Goal: Check status: Check status

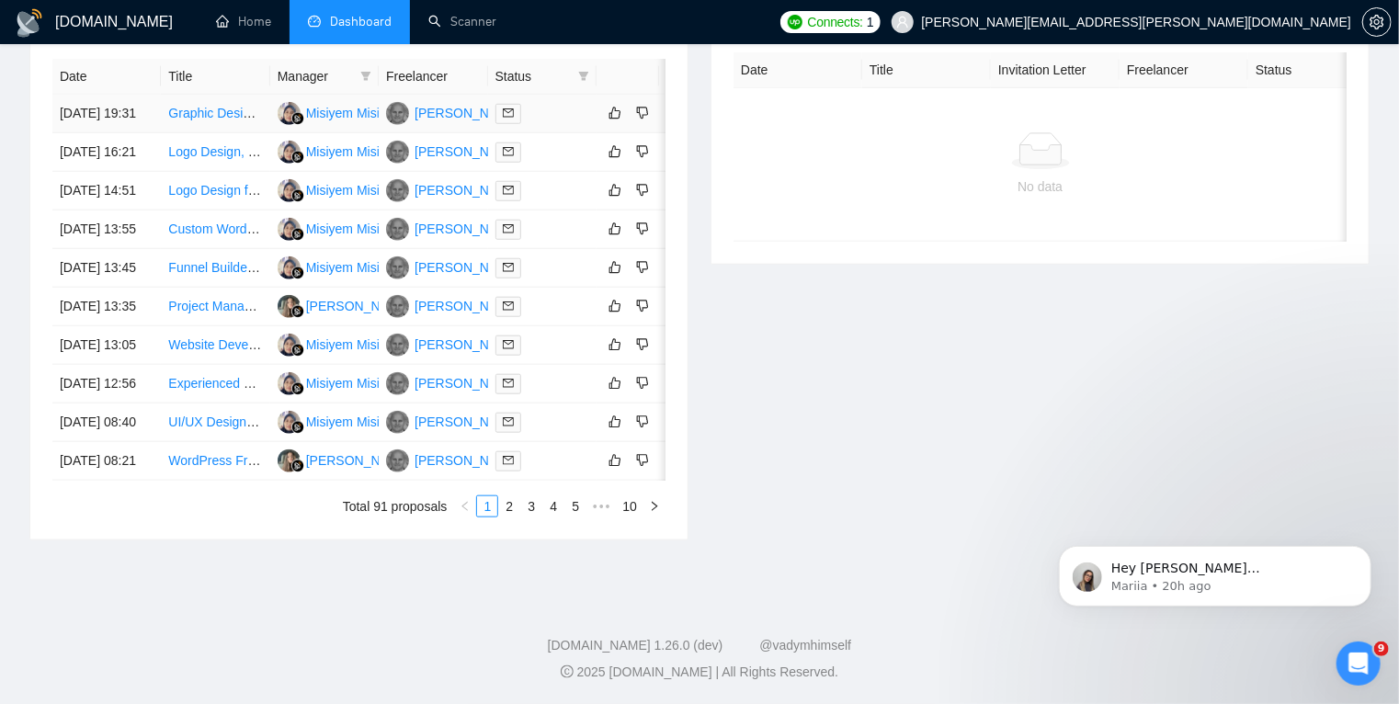
click at [570, 120] on div at bounding box center [543, 113] width 94 height 21
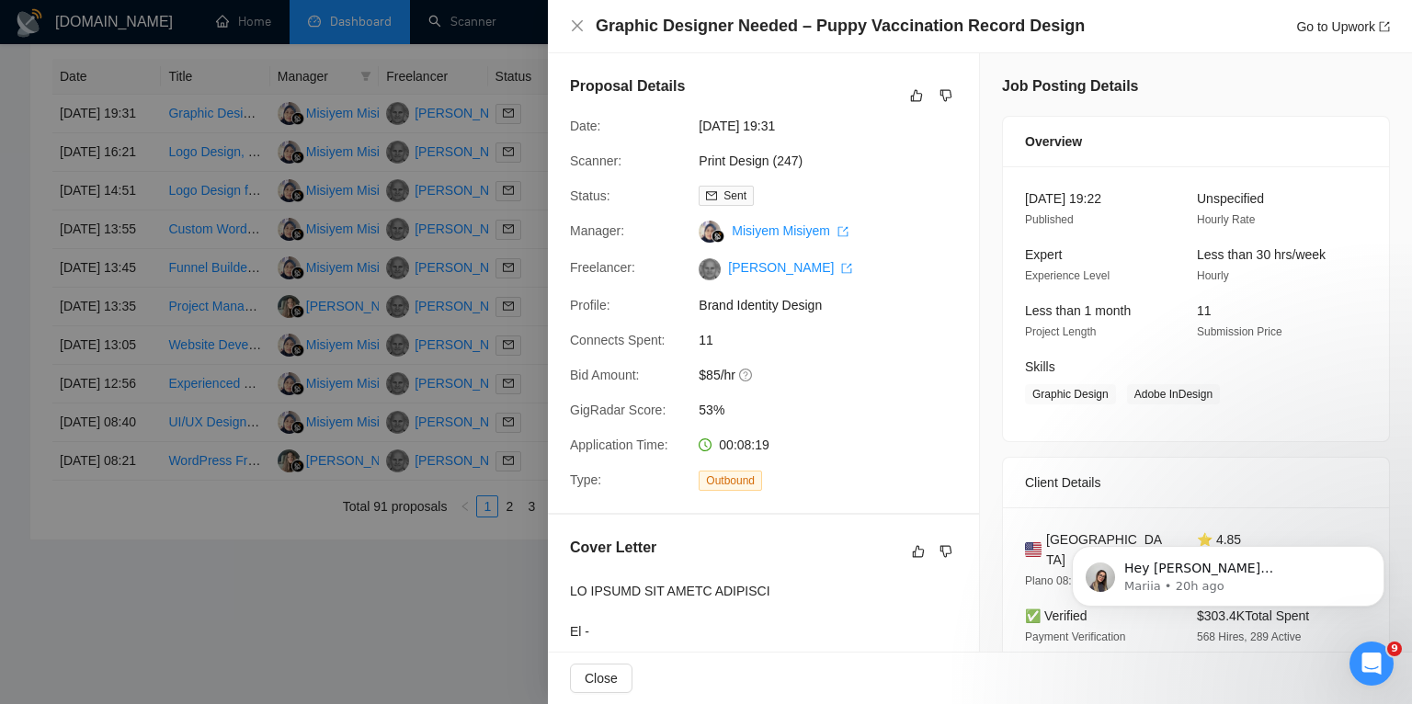
click at [232, 173] on div at bounding box center [706, 352] width 1412 height 704
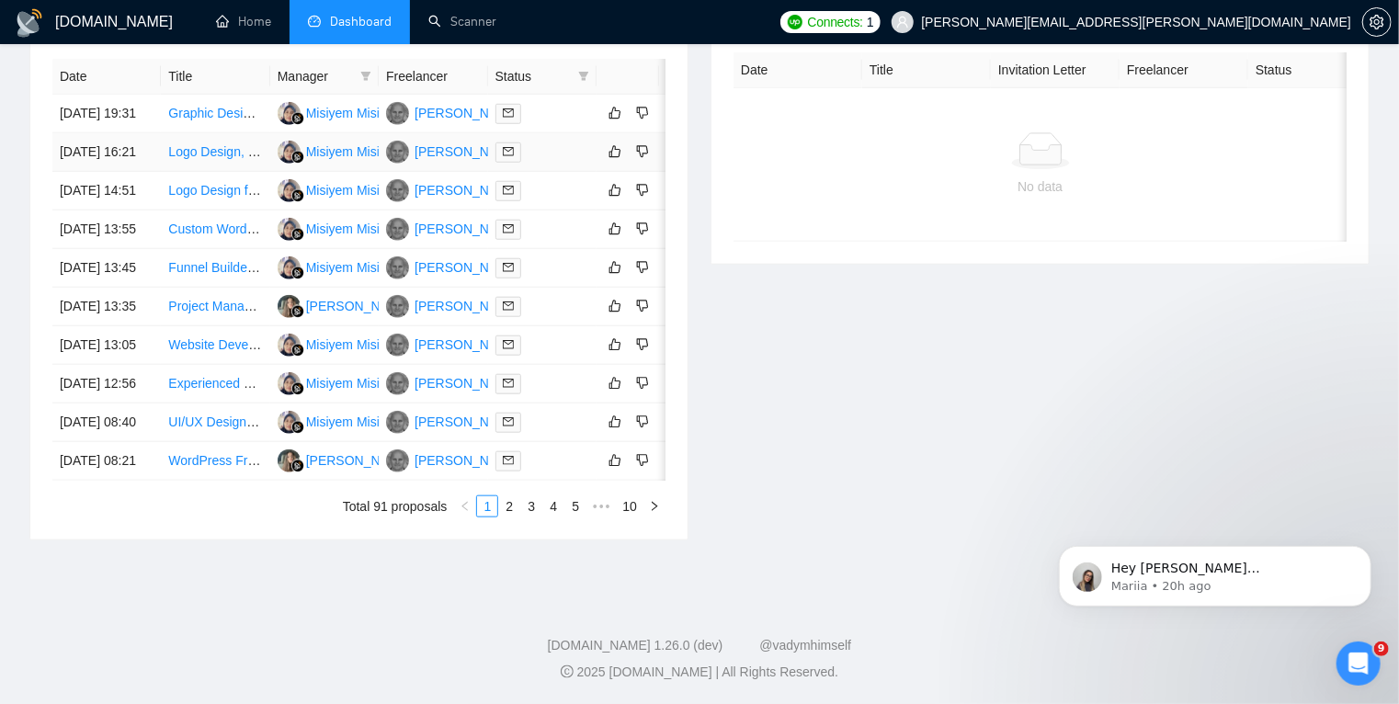
click at [115, 172] on td "[DATE] 16:21" at bounding box center [106, 152] width 108 height 39
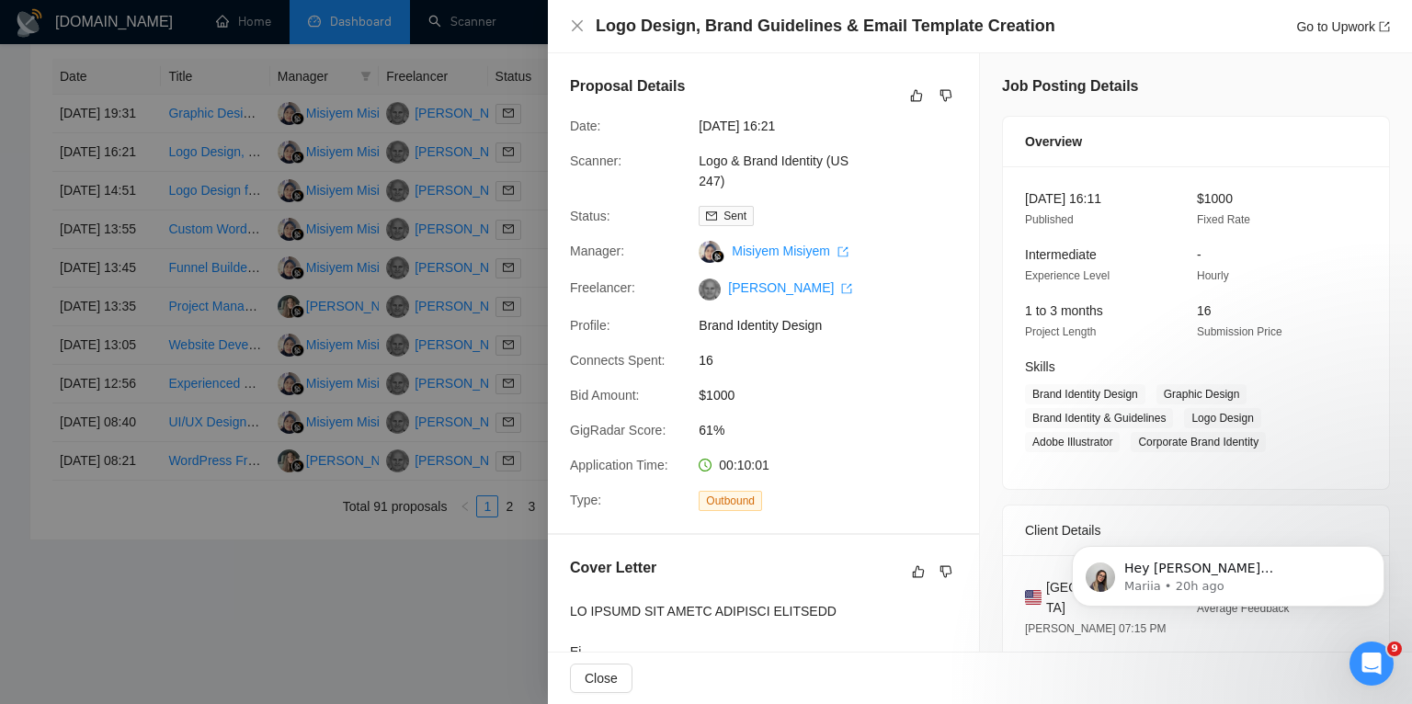
click at [111, 233] on div at bounding box center [706, 352] width 1412 height 704
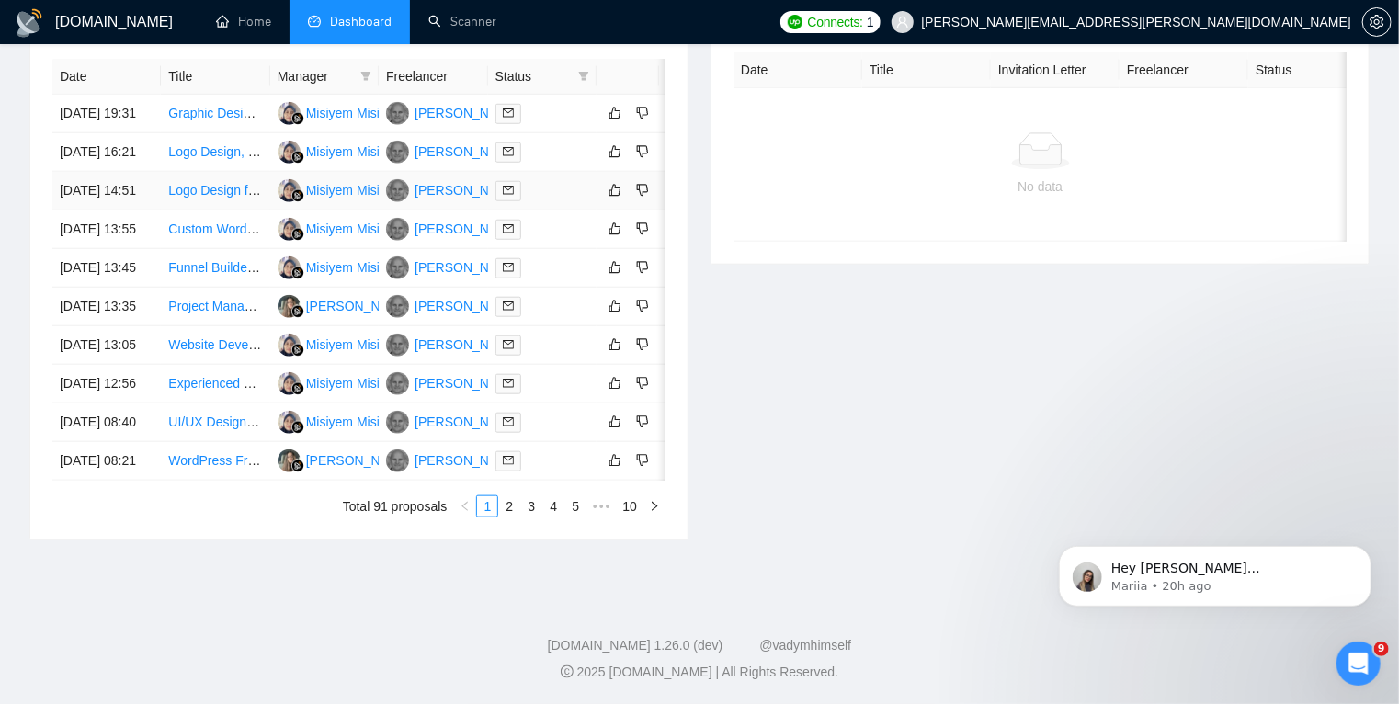
click at [111, 211] on td "[DATE] 14:51" at bounding box center [106, 191] width 108 height 39
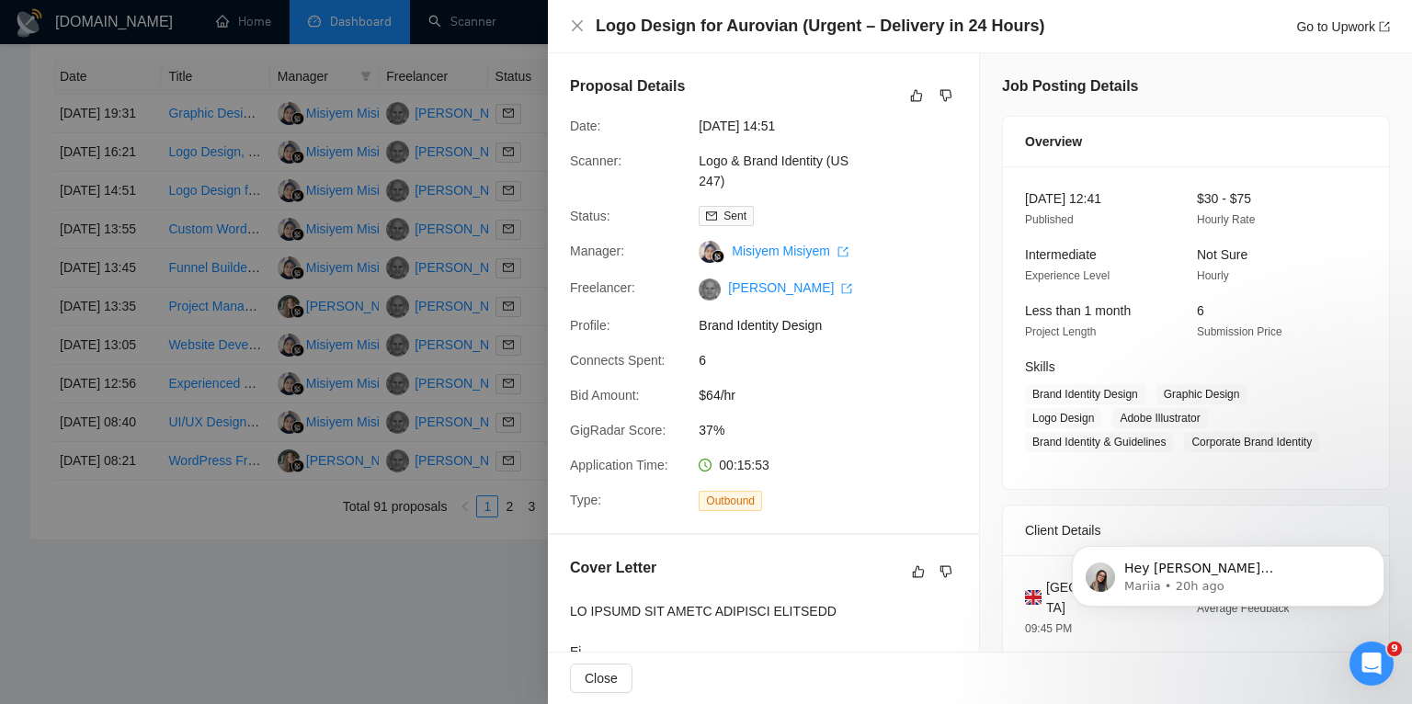
click at [111, 283] on div at bounding box center [706, 352] width 1412 height 704
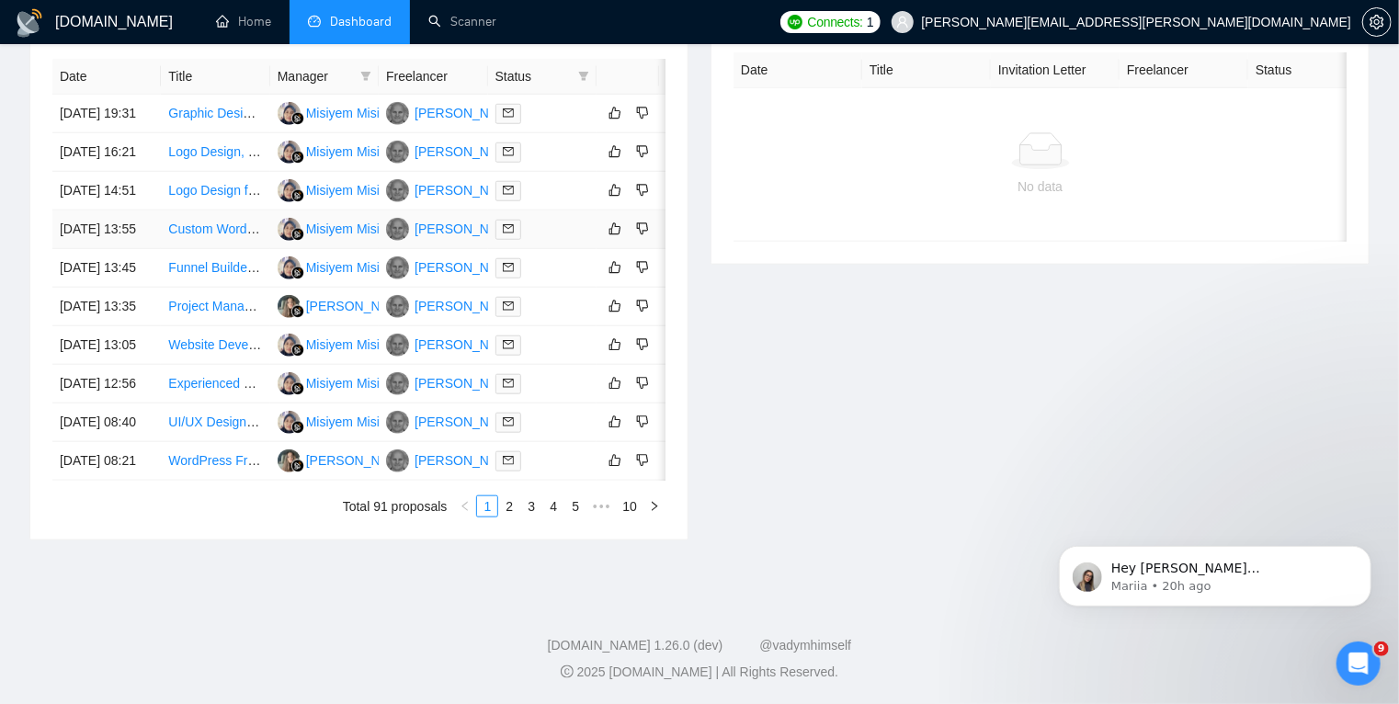
click at [111, 249] on td "[DATE] 13:55" at bounding box center [106, 230] width 108 height 39
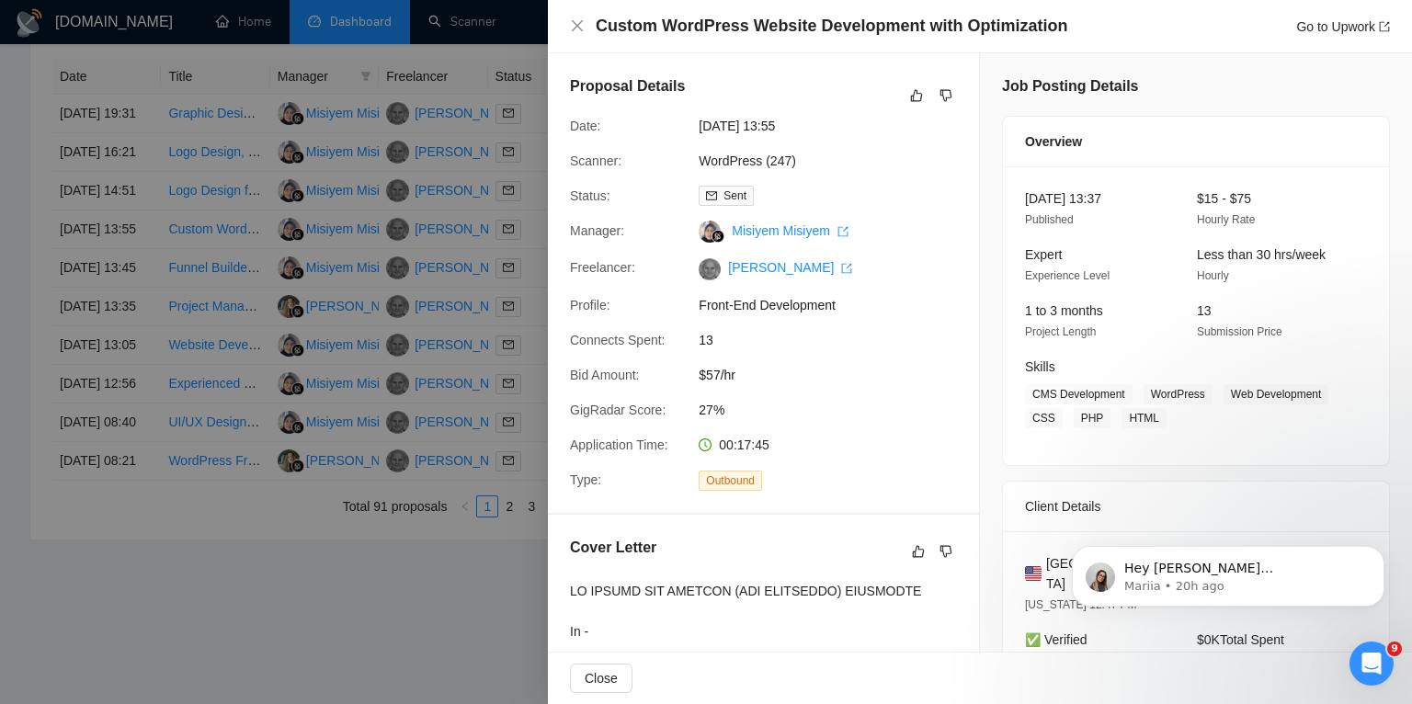
click at [114, 339] on div at bounding box center [706, 352] width 1412 height 704
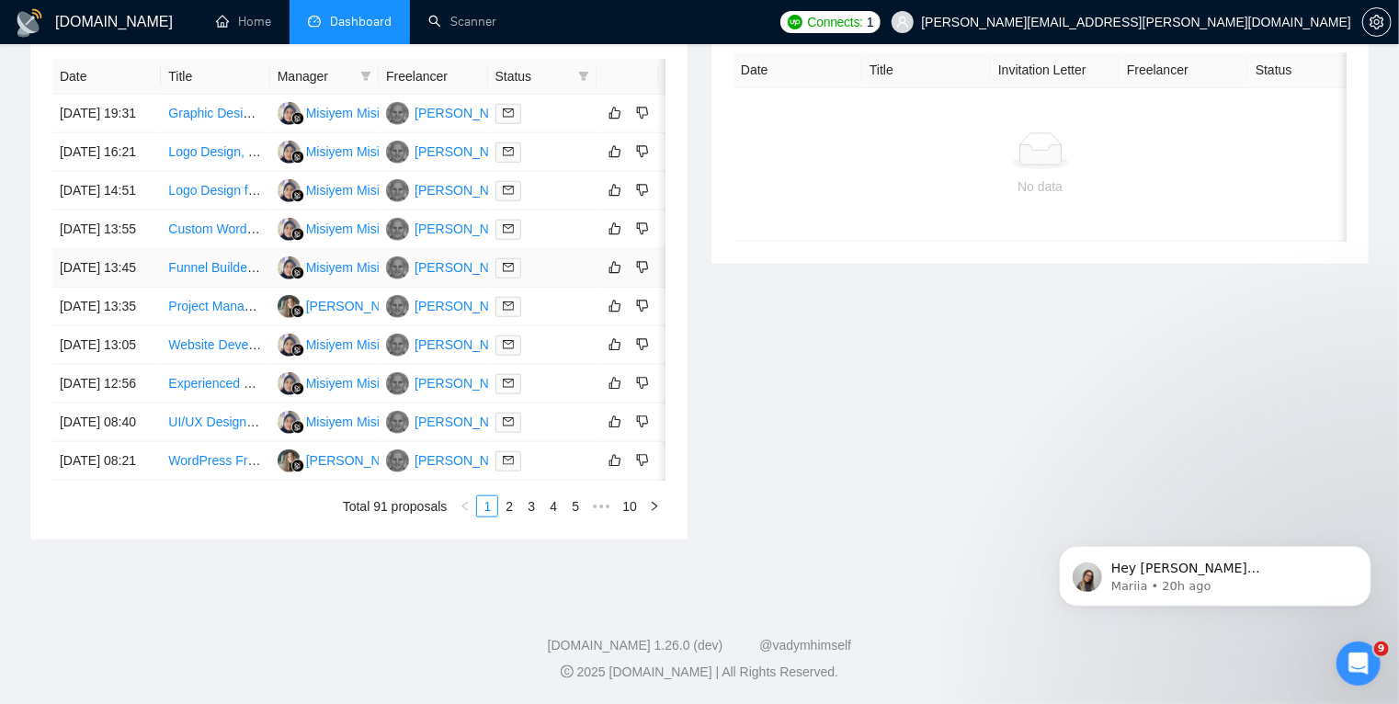
click at [117, 288] on td "[DATE] 13:45" at bounding box center [106, 268] width 108 height 39
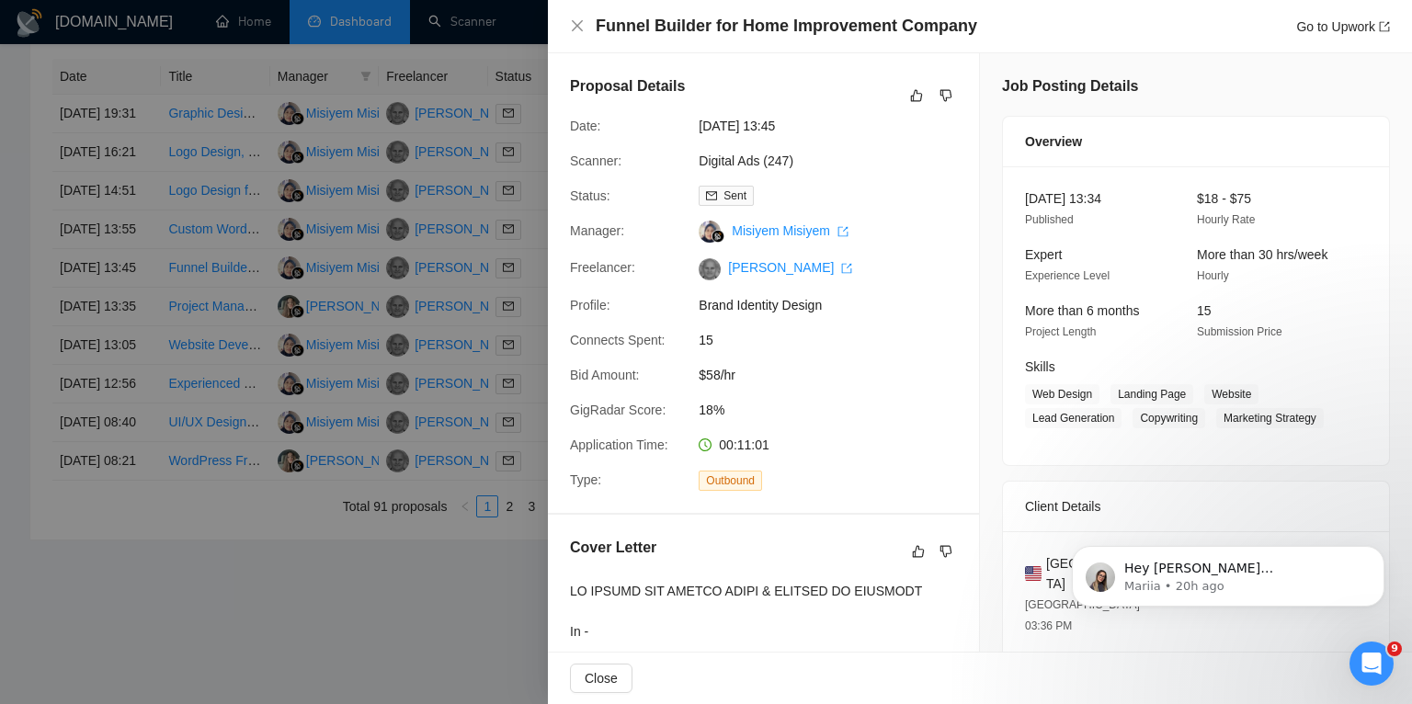
click at [121, 409] on div at bounding box center [706, 352] width 1412 height 704
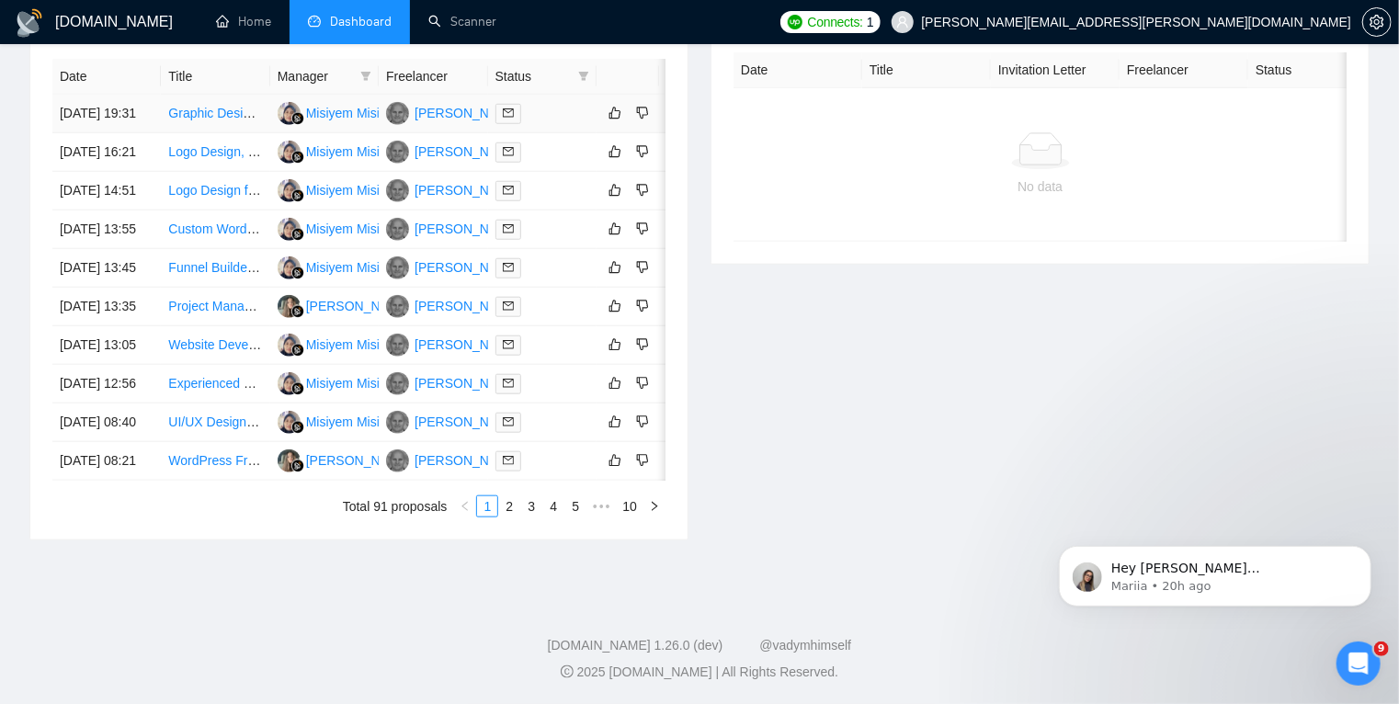
click at [109, 126] on td "[DATE] 19:31" at bounding box center [106, 114] width 108 height 39
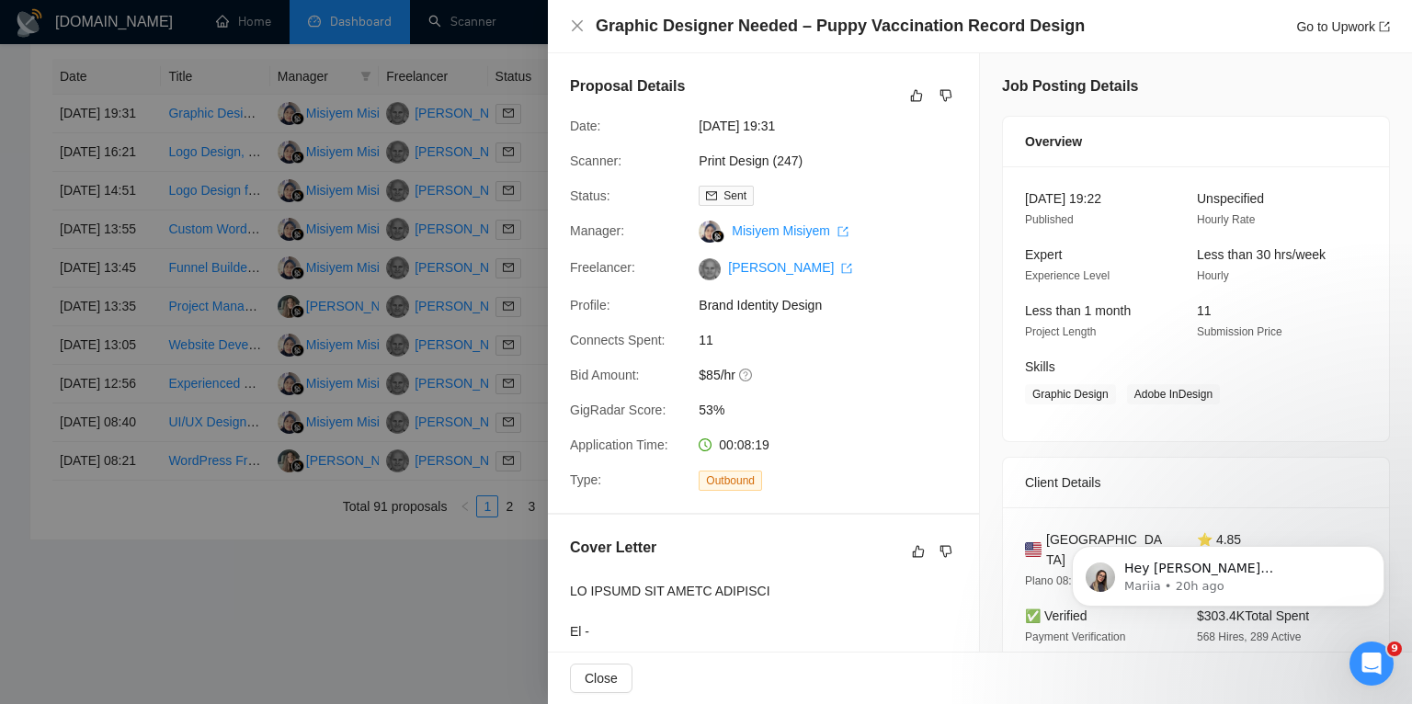
click at [103, 398] on div at bounding box center [706, 352] width 1412 height 704
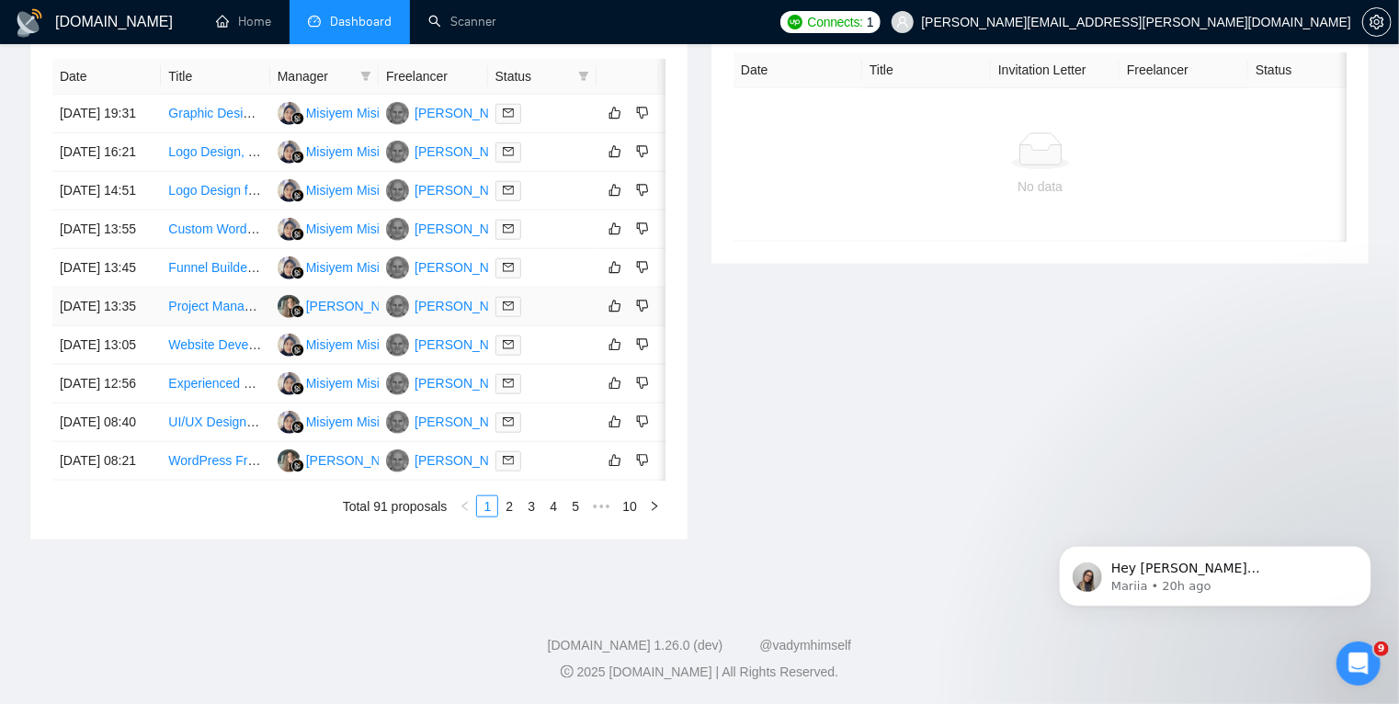
click at [108, 326] on td "[DATE] 13:35" at bounding box center [106, 307] width 108 height 39
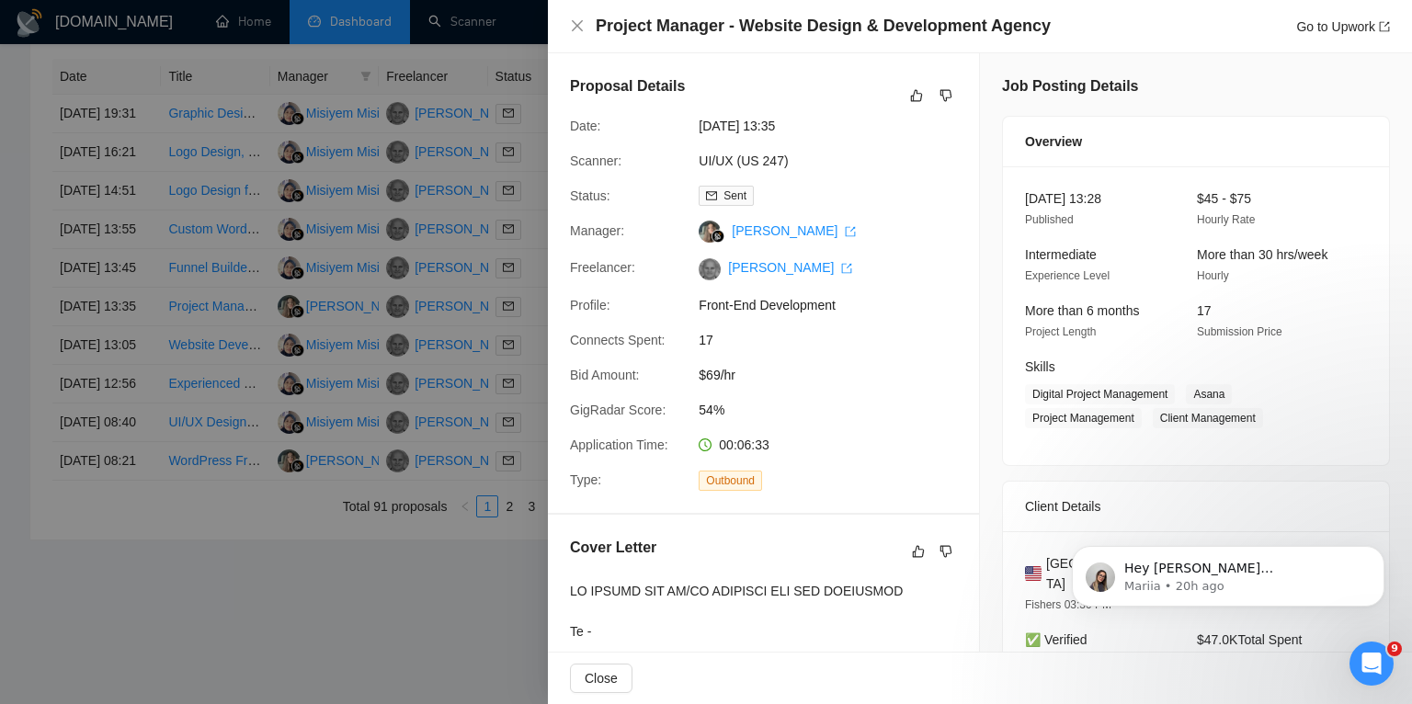
click at [111, 478] on div at bounding box center [706, 352] width 1412 height 704
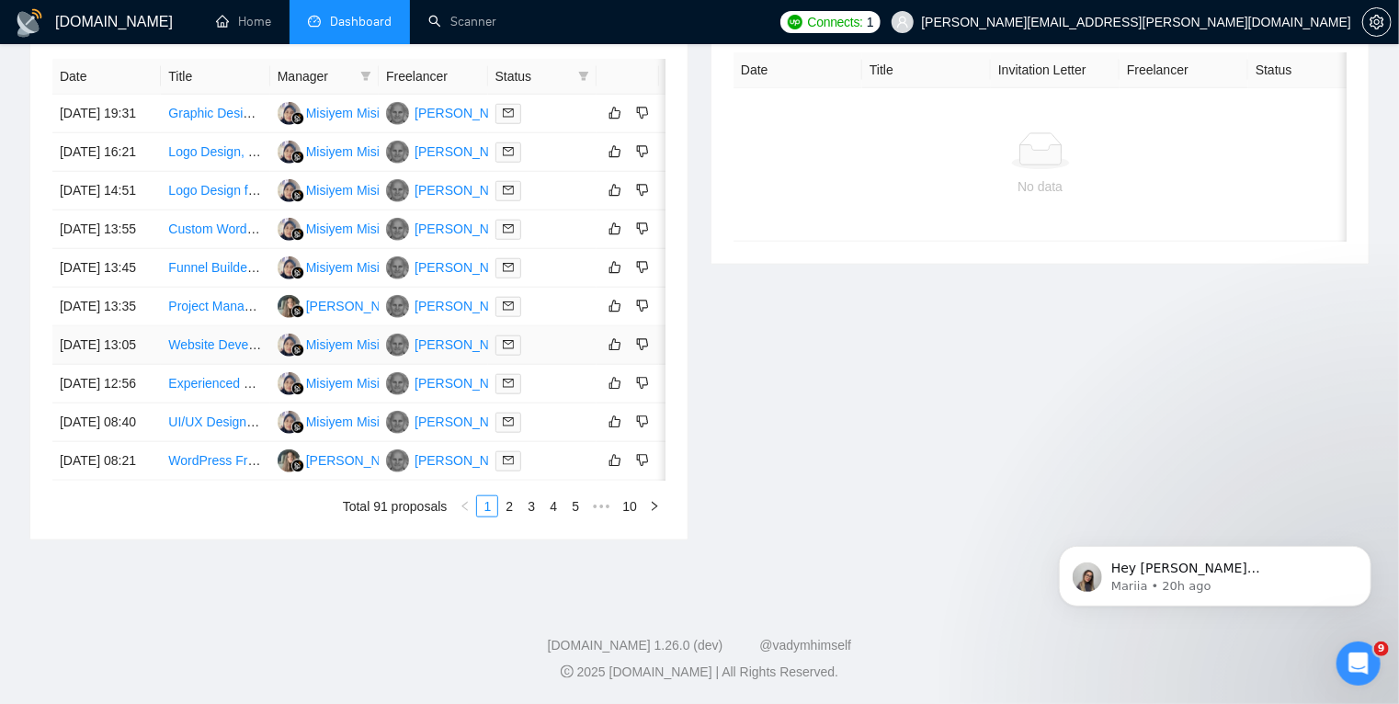
click at [111, 365] on td "[DATE] 13:05" at bounding box center [106, 345] width 108 height 39
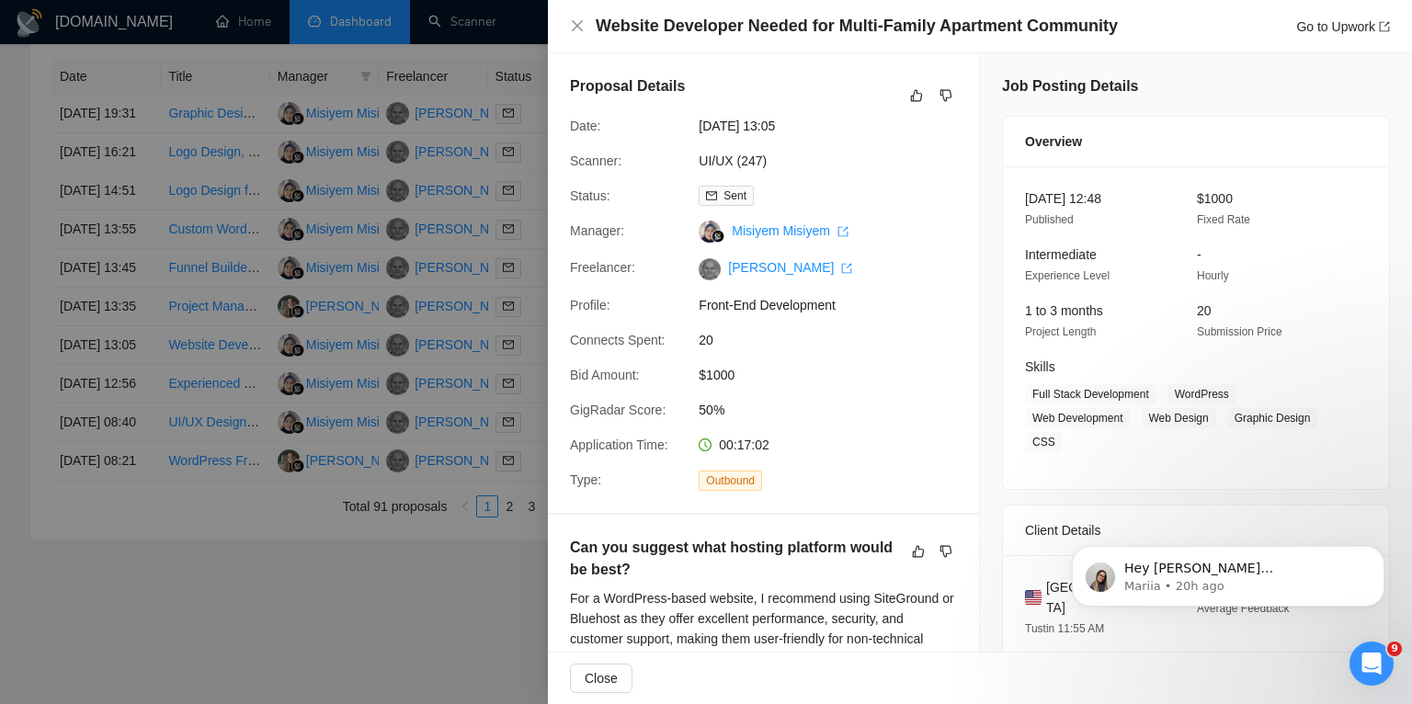
click at [113, 523] on div at bounding box center [706, 352] width 1412 height 704
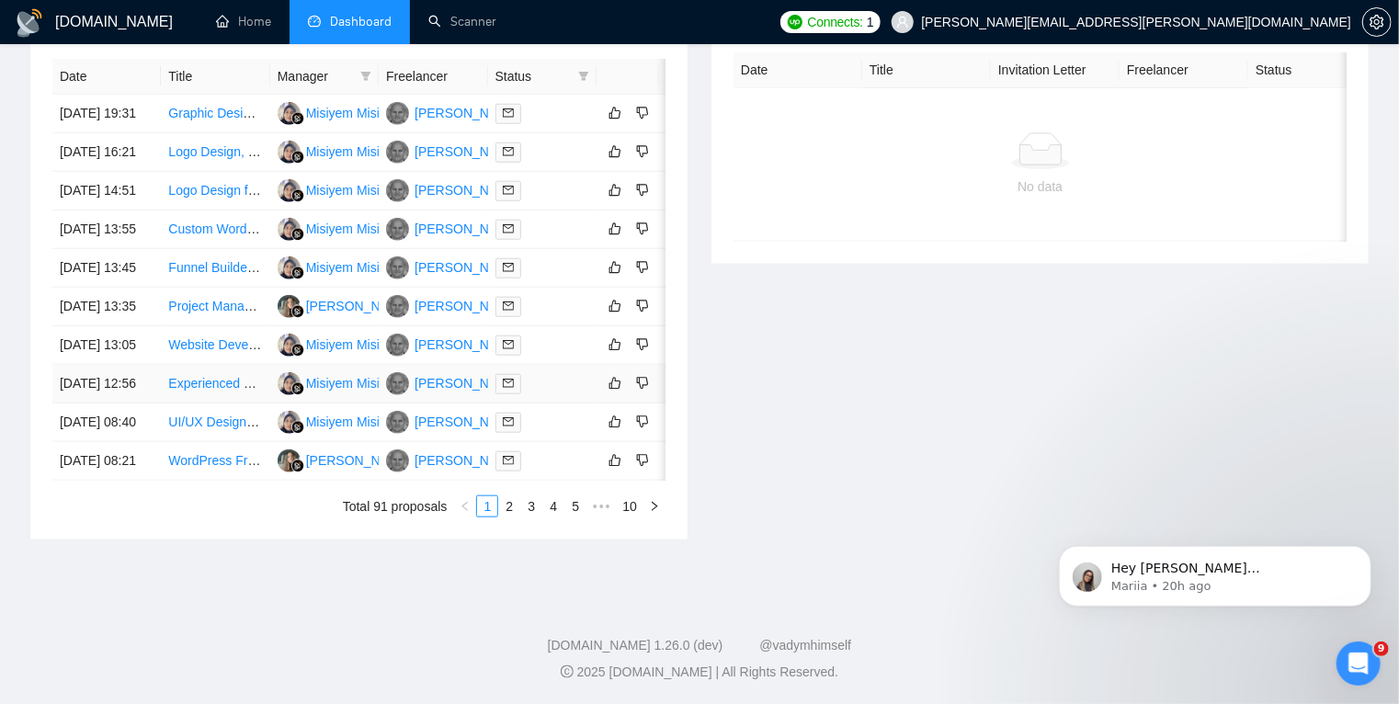
click at [113, 404] on td "[DATE] 12:56" at bounding box center [106, 384] width 108 height 39
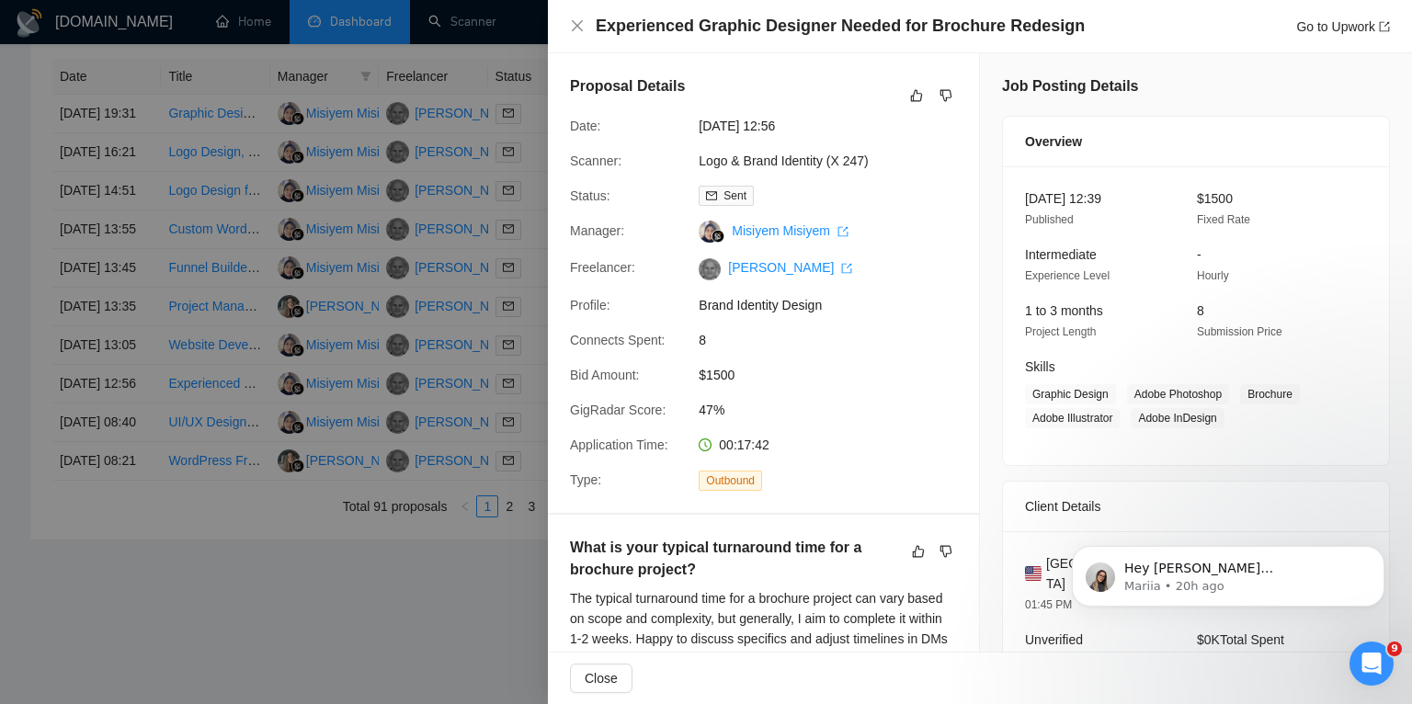
click at [110, 577] on div at bounding box center [706, 352] width 1412 height 704
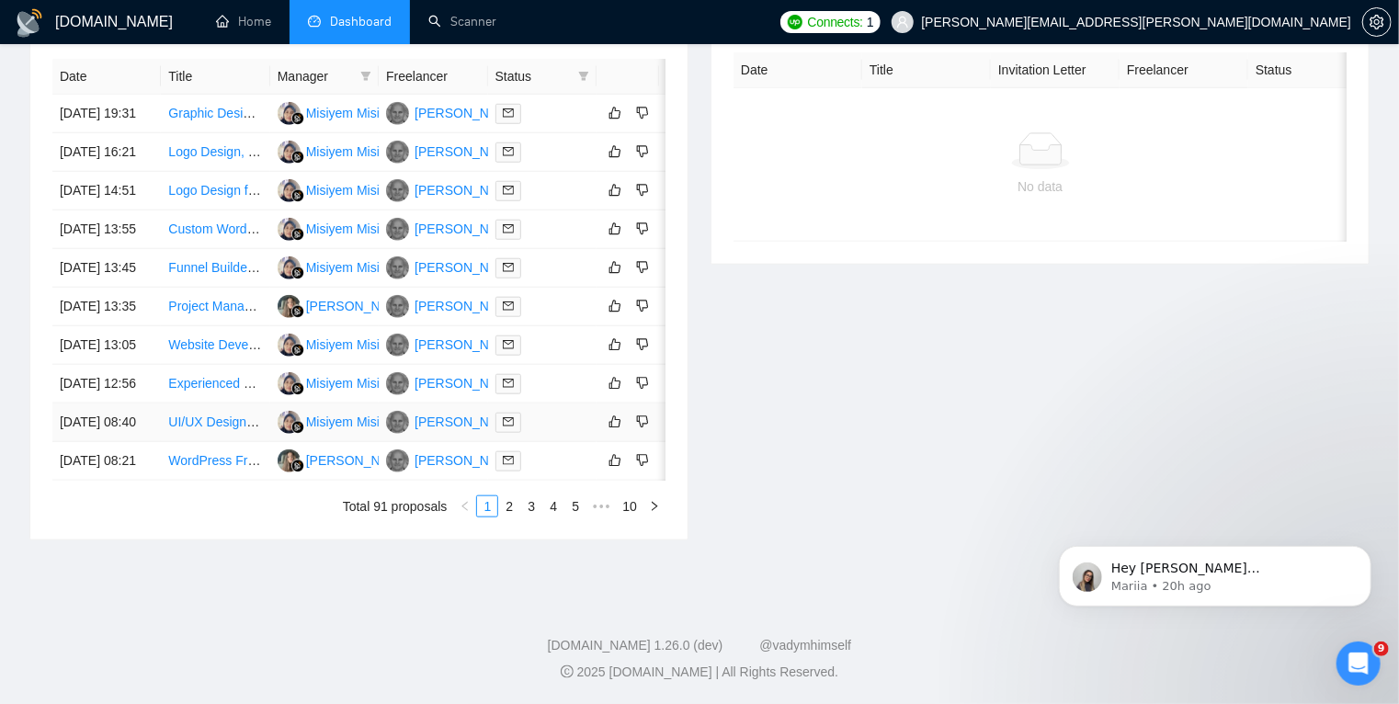
click at [110, 442] on td "[DATE] 08:40" at bounding box center [106, 423] width 108 height 39
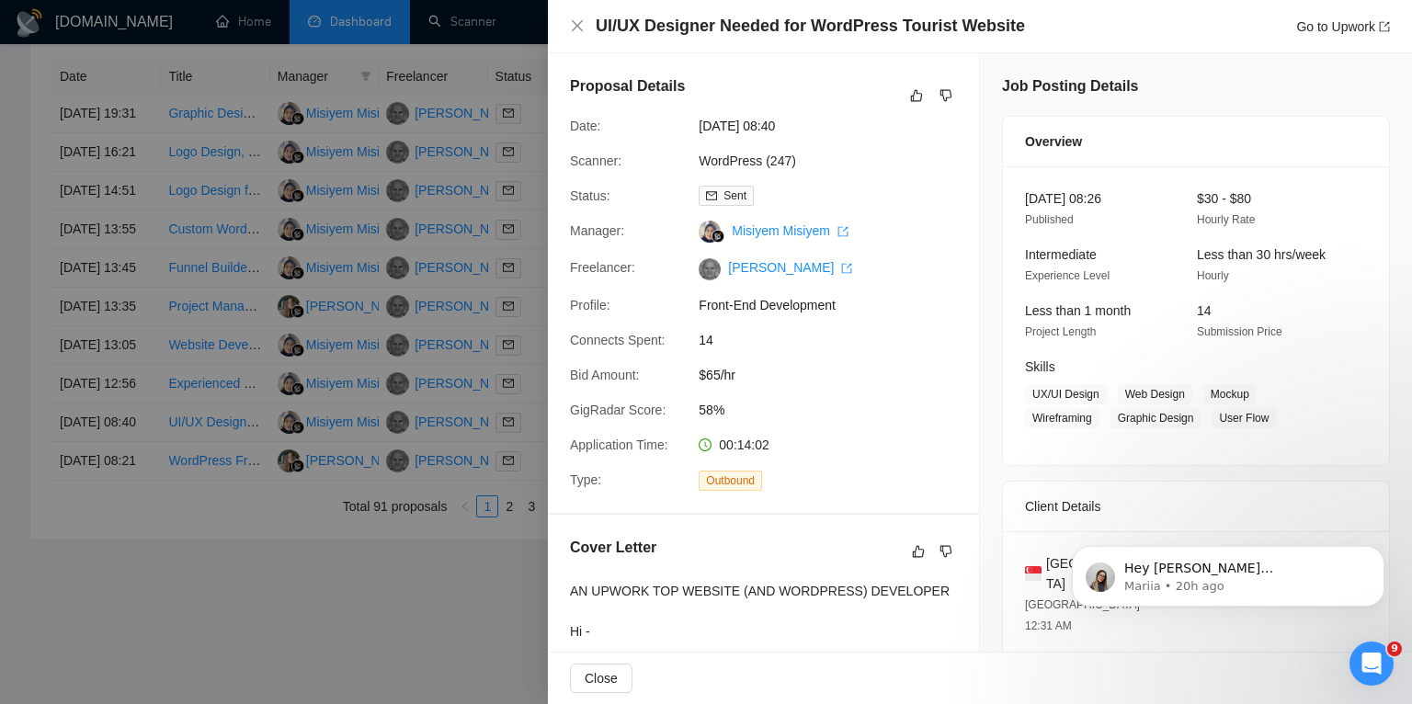
click at [110, 631] on div at bounding box center [706, 352] width 1412 height 704
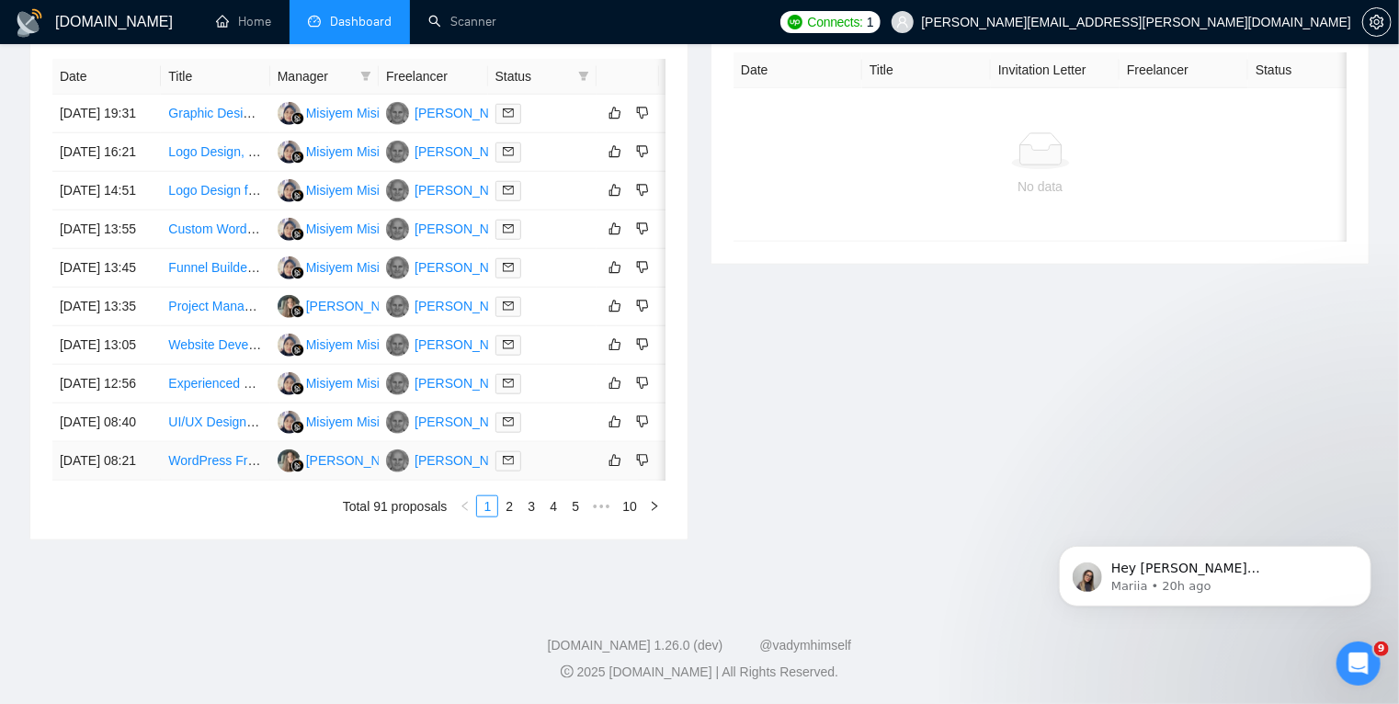
click at [110, 481] on td "[DATE] 08:21" at bounding box center [106, 461] width 108 height 39
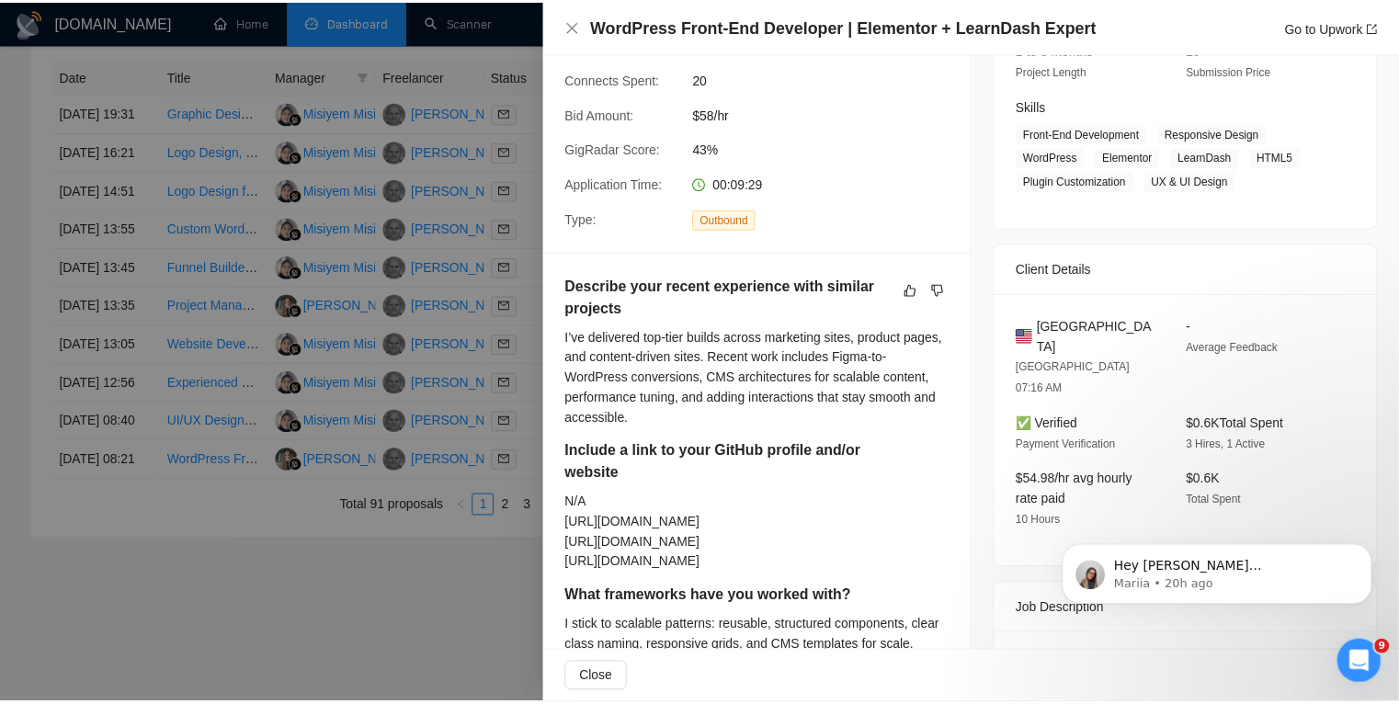
scroll to position [263, 0]
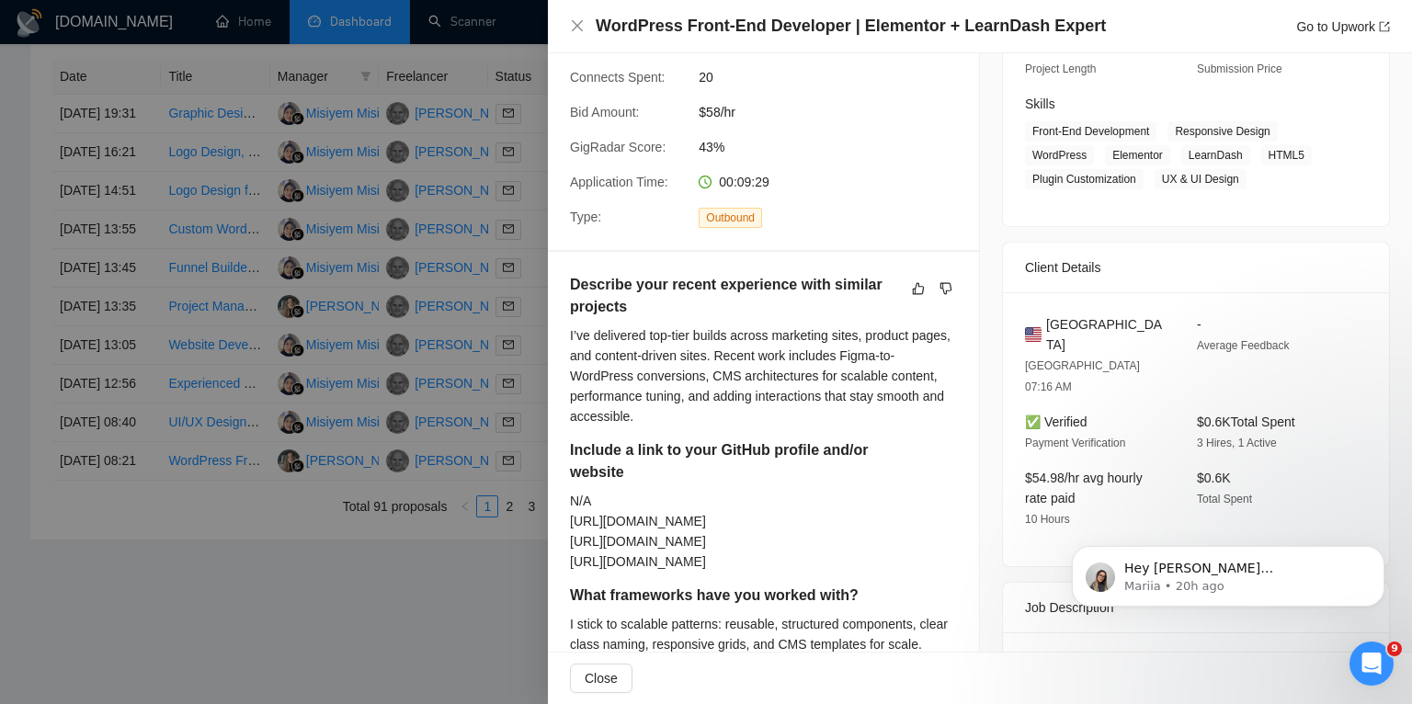
click at [375, 307] on div at bounding box center [706, 352] width 1412 height 704
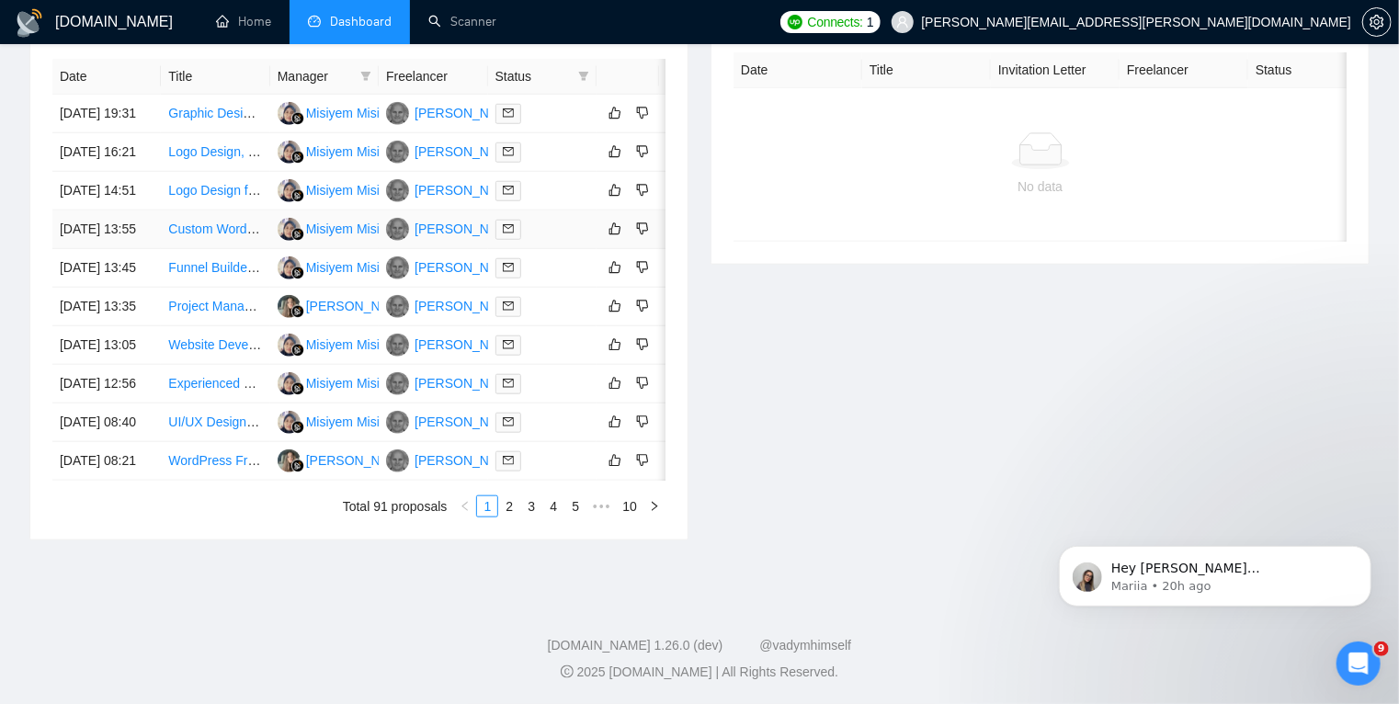
scroll to position [936, 0]
click at [510, 506] on link "2" at bounding box center [509, 506] width 20 height 20
click at [534, 517] on link "3" at bounding box center [531, 506] width 20 height 20
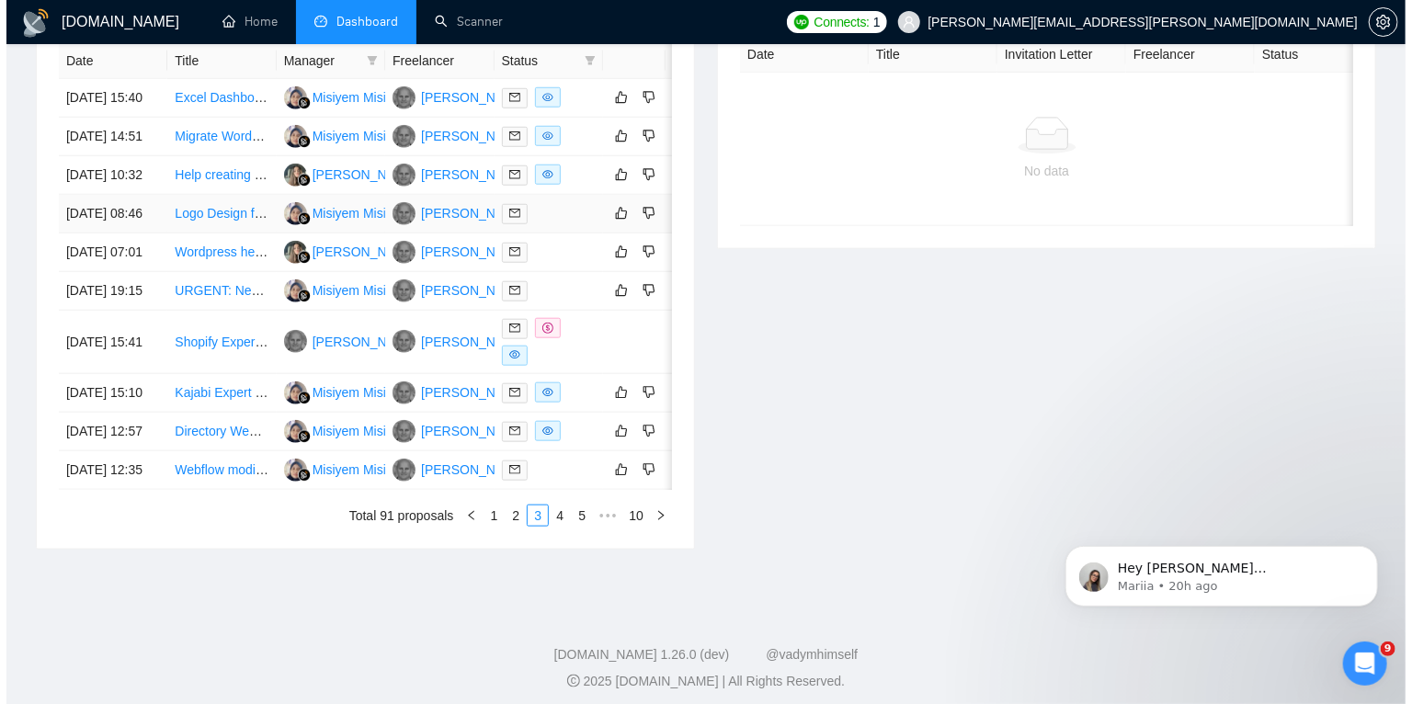
scroll to position [768, 0]
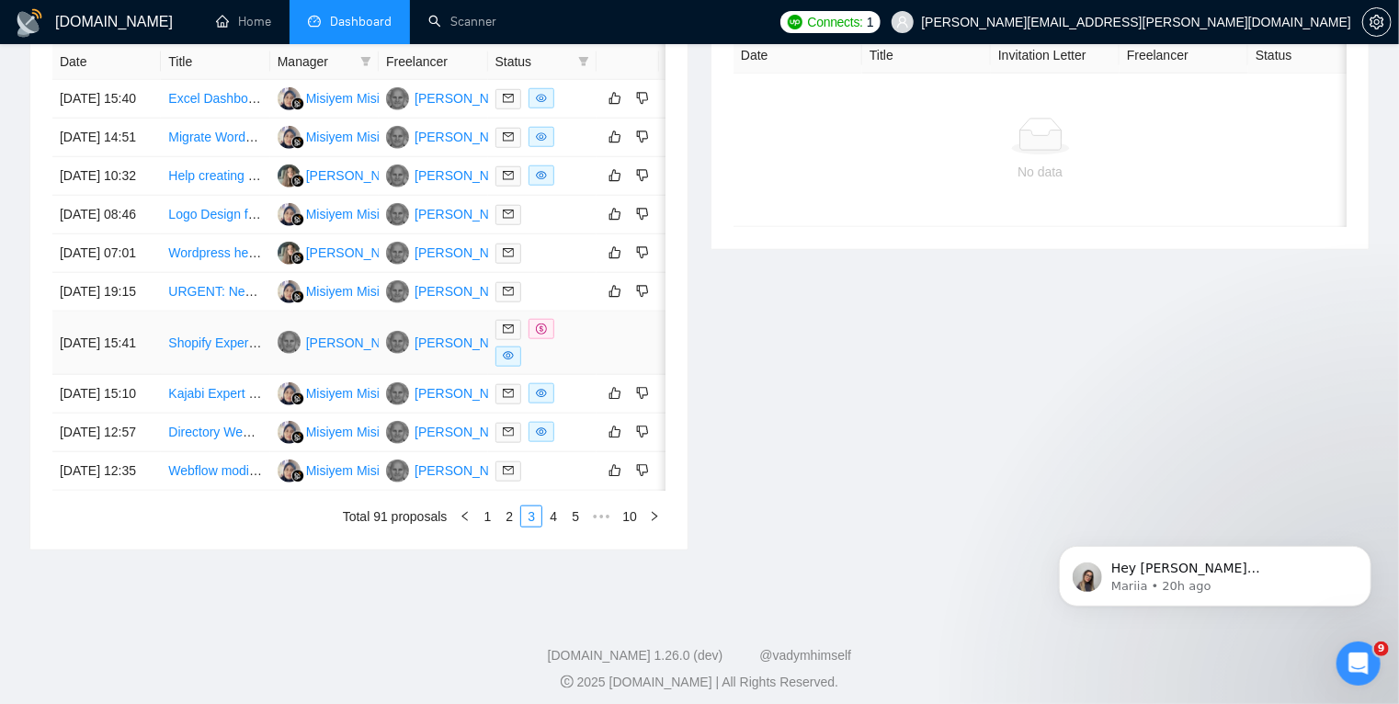
click at [557, 367] on div at bounding box center [543, 343] width 94 height 48
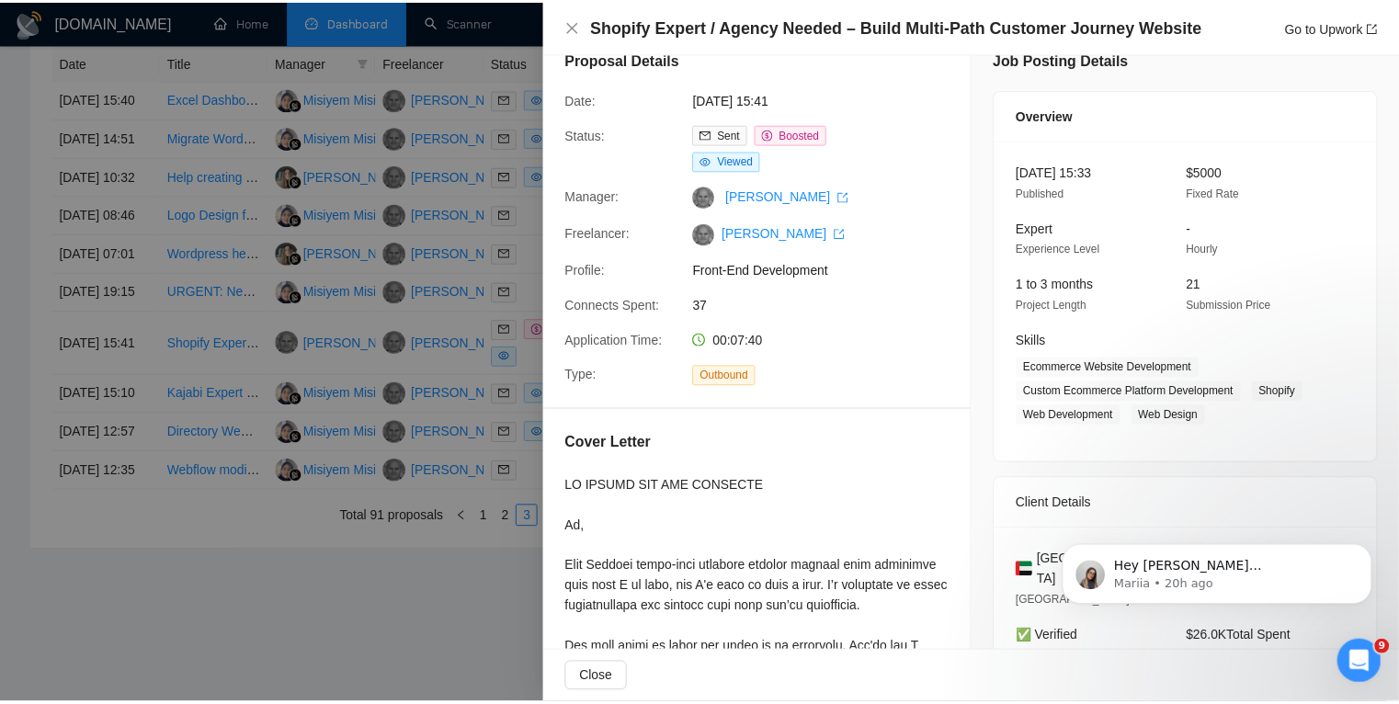
scroll to position [0, 0]
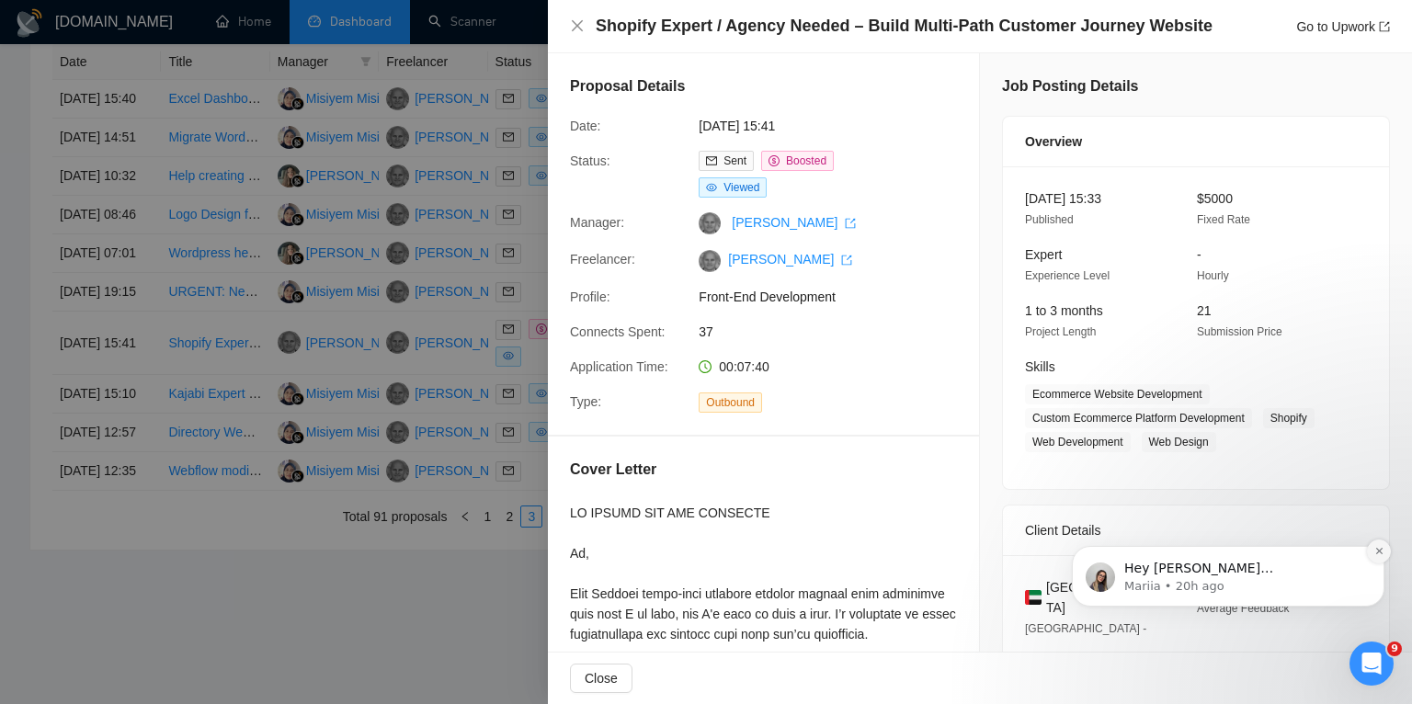
click at [1374, 552] on icon "Dismiss notification" at bounding box center [1379, 551] width 10 height 10
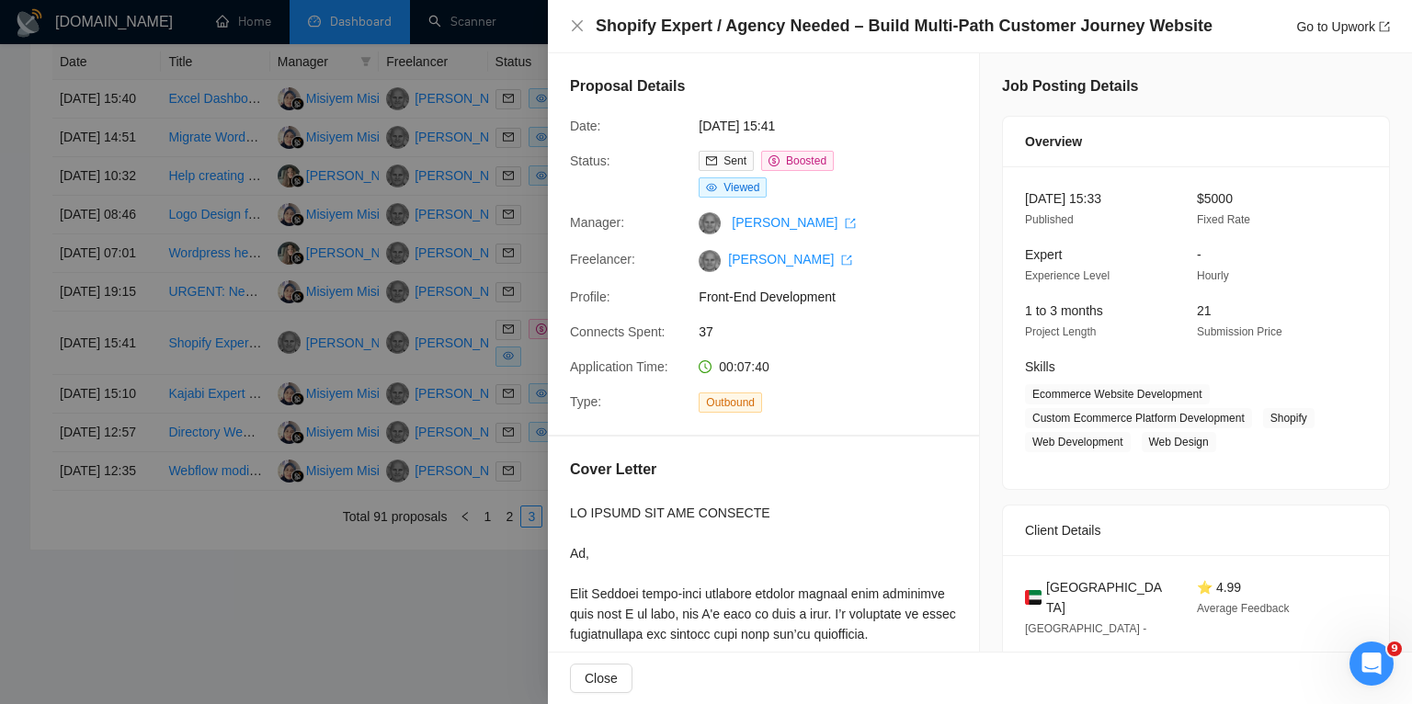
click at [392, 463] on div at bounding box center [706, 352] width 1412 height 704
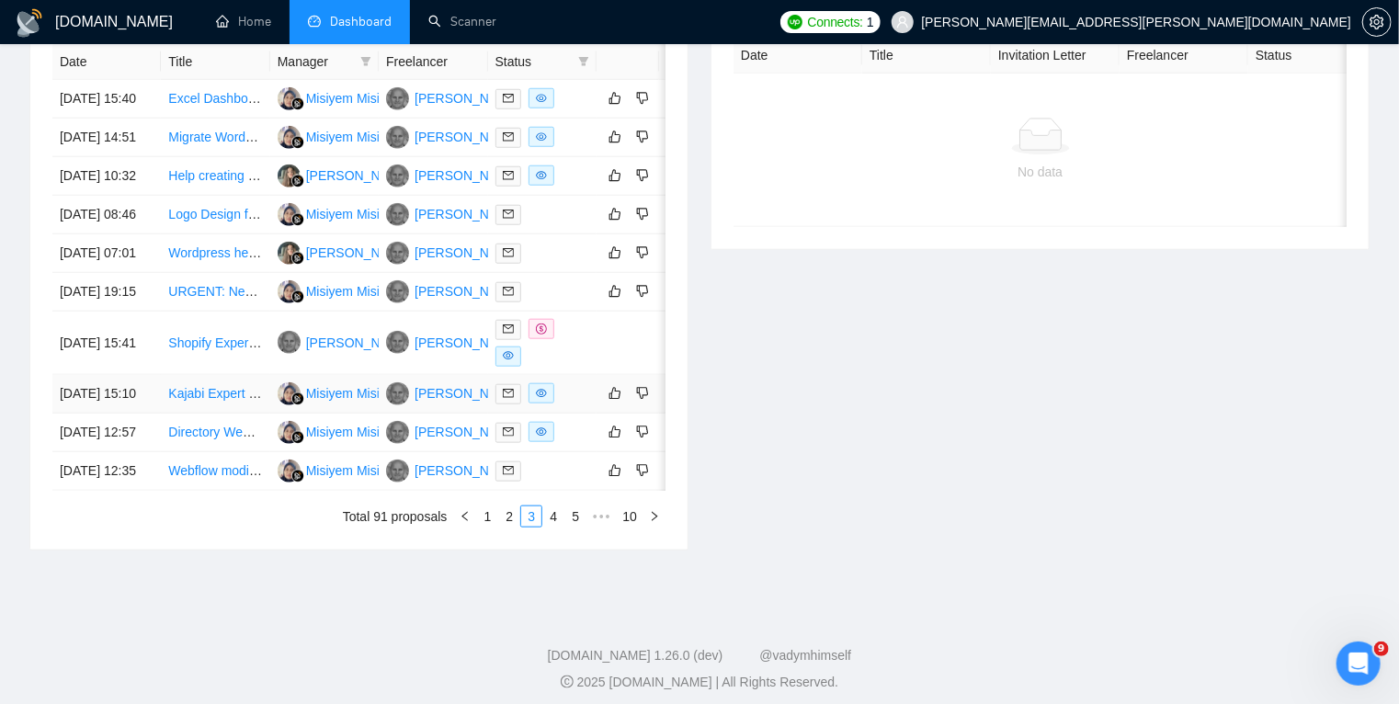
click at [575, 414] on td at bounding box center [542, 394] width 108 height 39
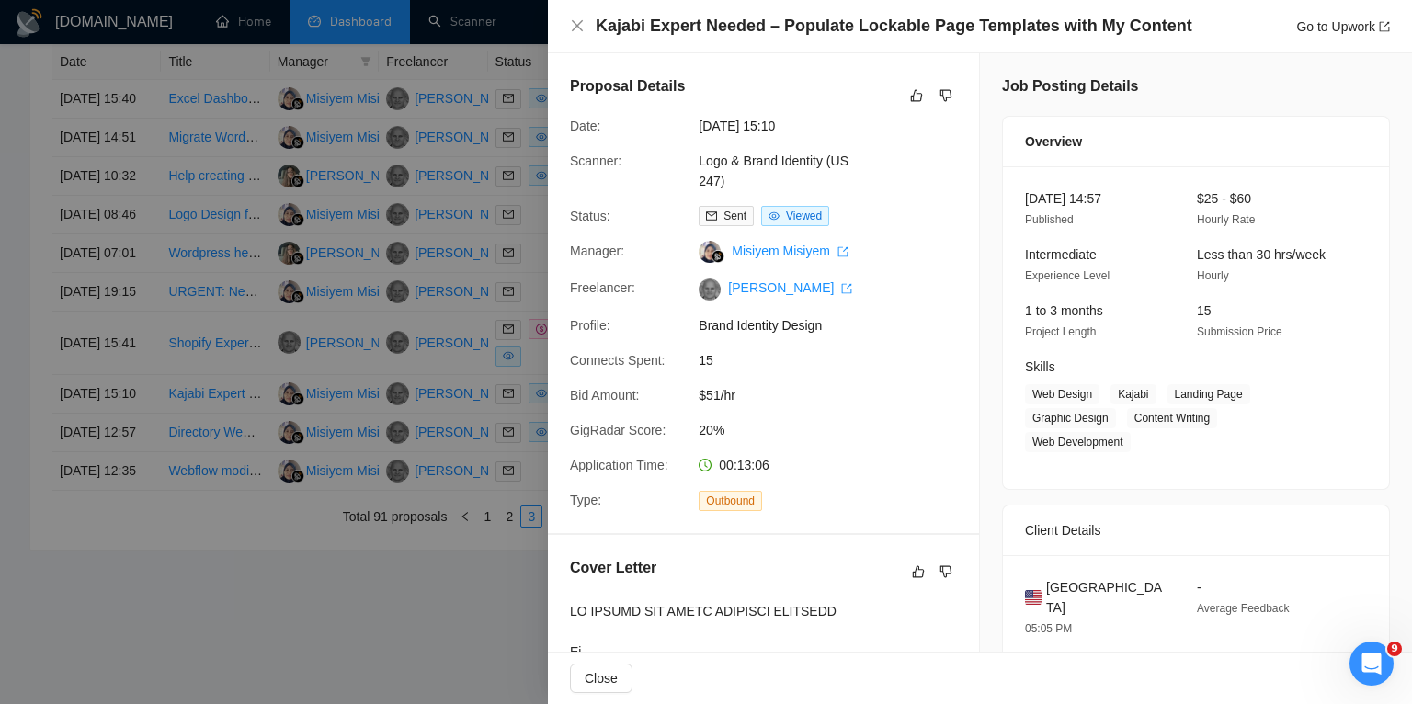
click at [11, 463] on div at bounding box center [706, 352] width 1412 height 704
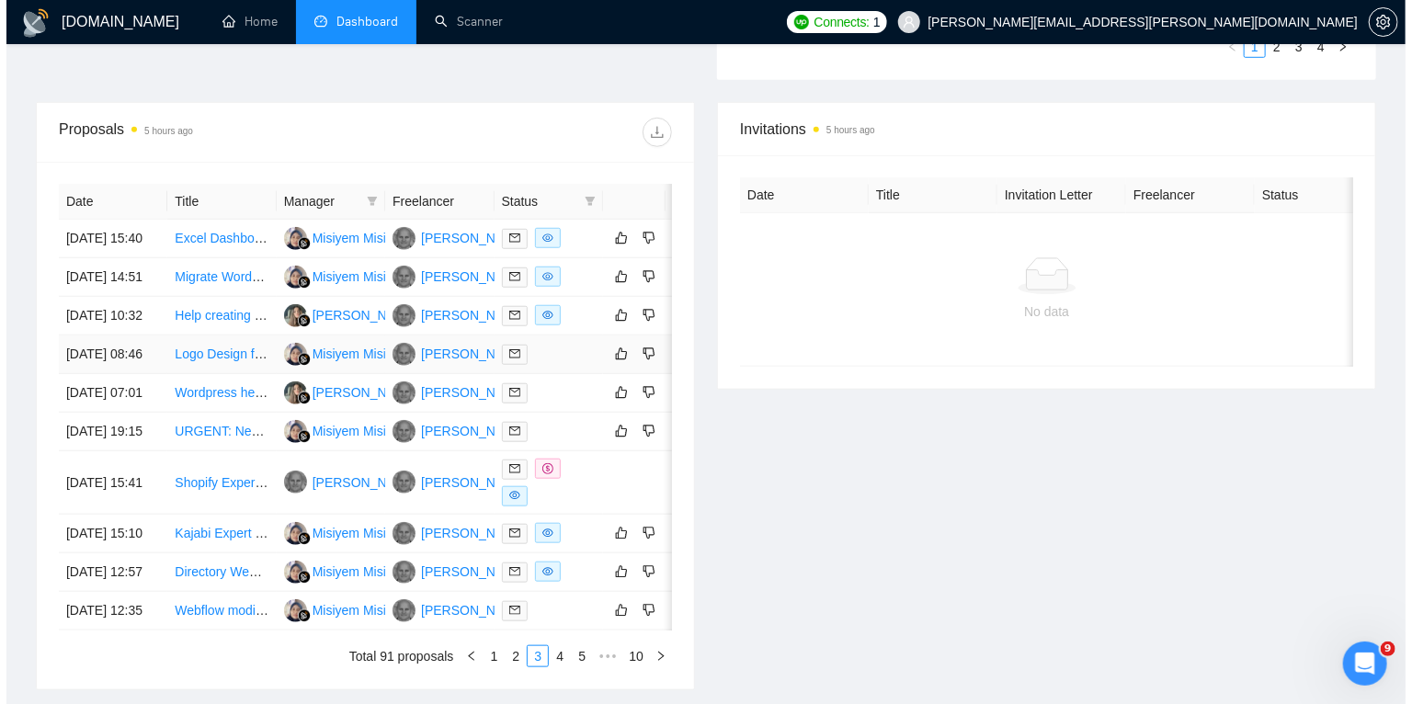
scroll to position [627, 0]
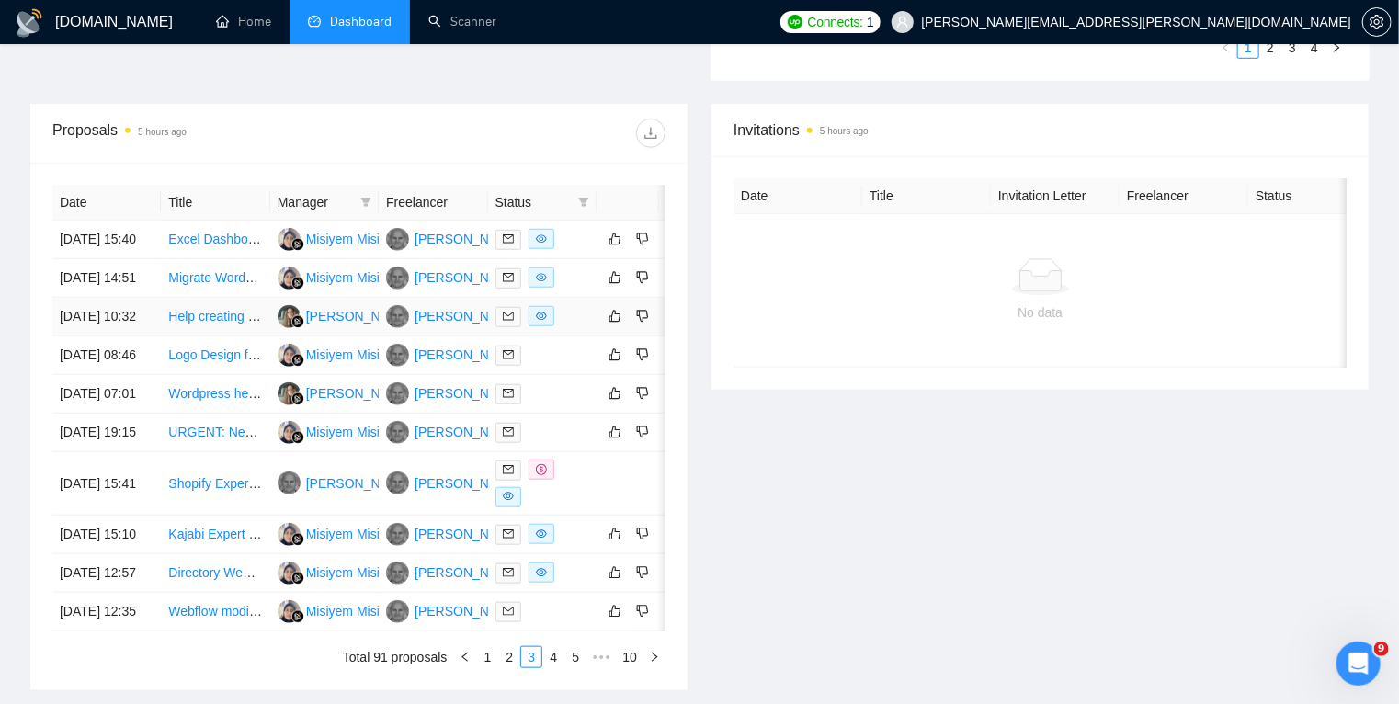
click at [577, 327] on div at bounding box center [543, 316] width 94 height 21
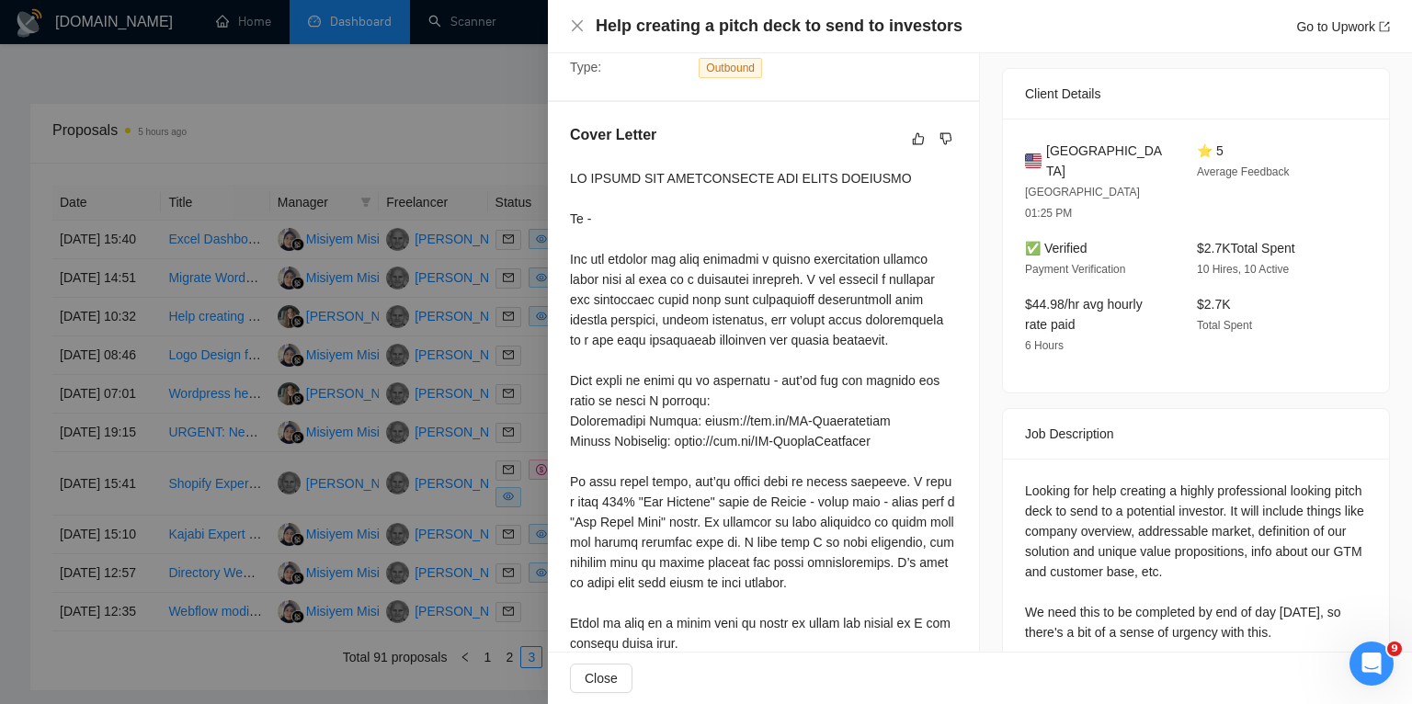
scroll to position [415, 0]
drag, startPoint x: 501, startPoint y: 440, endPoint x: 537, endPoint y: 477, distance: 51.4
click at [537, 477] on div at bounding box center [706, 352] width 1412 height 704
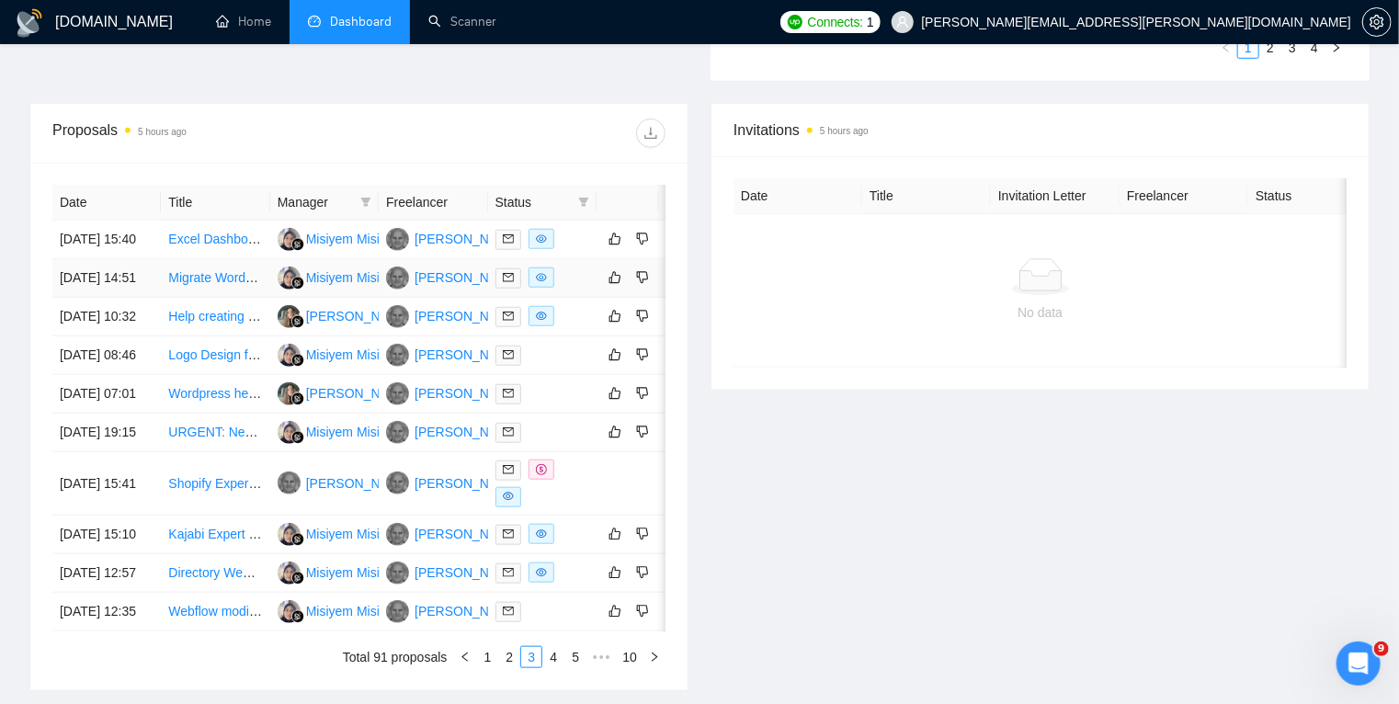
click at [581, 289] on div at bounding box center [543, 278] width 94 height 21
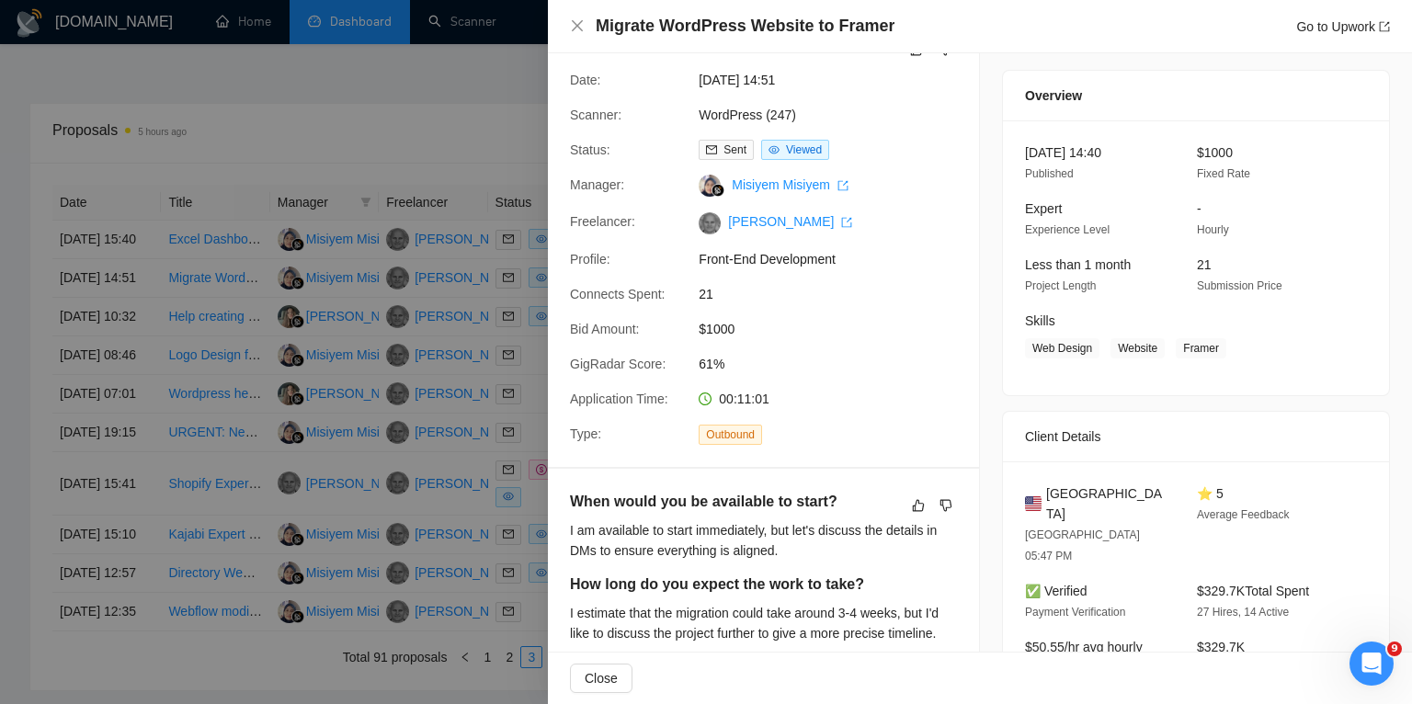
scroll to position [0, 0]
